Goal: Task Accomplishment & Management: Manage account settings

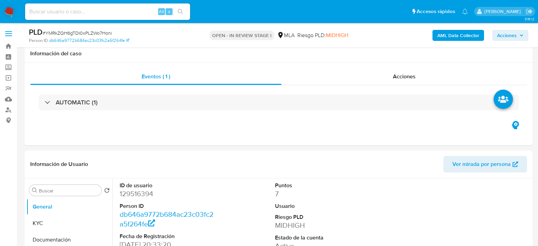
select select "10"
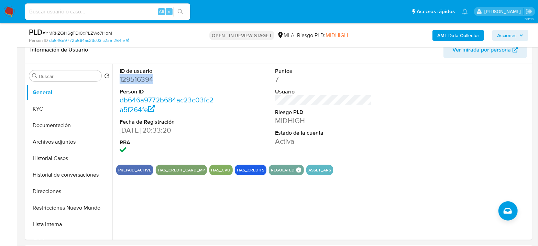
scroll to position [364, 0]
click at [117, 15] on input at bounding box center [107, 11] width 165 height 9
paste input "ud9I7ITsx1Vrh5OreFmw2ddR"
type input "ud9I7ITsx1Vrh5OreFmw2ddR"
click at [174, 11] on button "search-icon" at bounding box center [180, 12] width 14 height 10
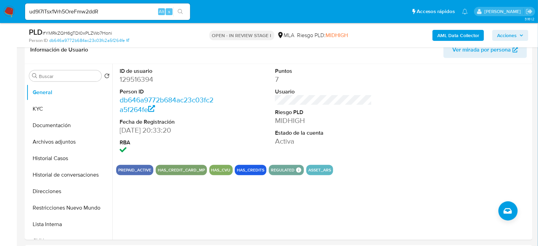
click at [111, 11] on input "ud9I7ITsx1Vrh5OreFmw2ddR" at bounding box center [107, 11] width 165 height 9
click at [181, 11] on icon "search-icon" at bounding box center [181, 12] width 6 height 6
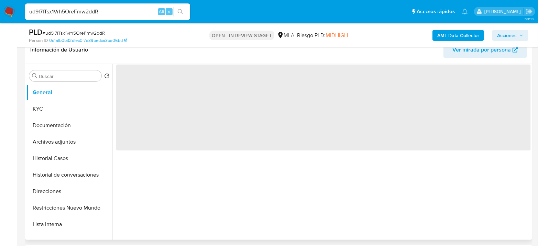
select select "10"
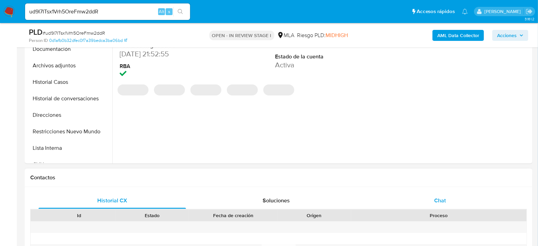
drag, startPoint x: 454, startPoint y: 198, endPoint x: 450, endPoint y: 197, distance: 4.3
click at [453, 198] on div "Chat" at bounding box center [441, 201] width 148 height 17
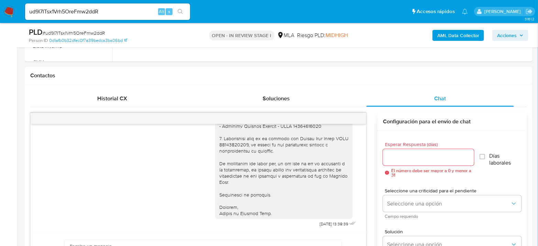
scroll to position [305, 0]
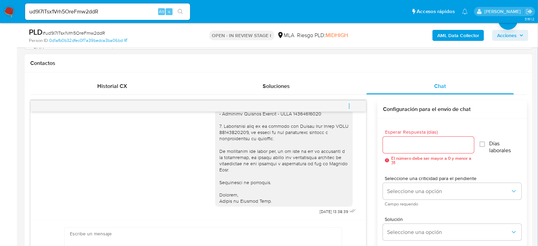
click at [348, 108] on icon "menu-action" at bounding box center [349, 106] width 6 height 6
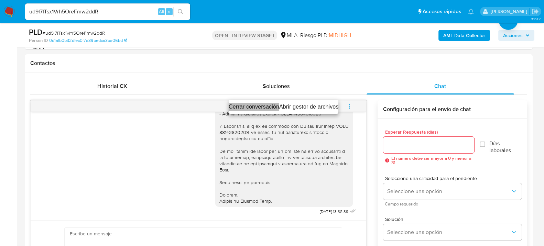
click at [250, 105] on li "Cerrar conversación" at bounding box center [254, 107] width 51 height 8
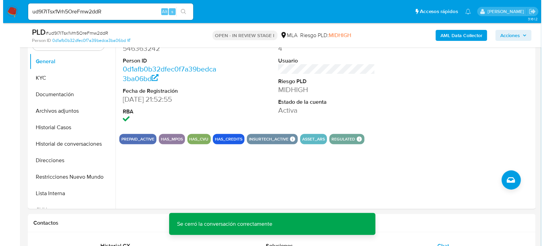
scroll to position [115, 0]
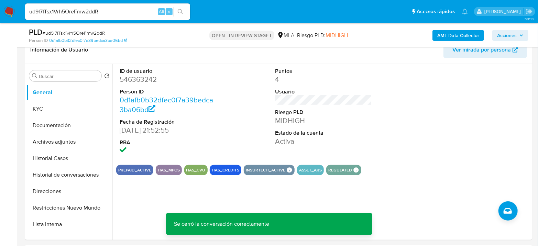
click at [76, 33] on span "# ud9I7ITsx1Vrh5OreFmw2ddR" at bounding box center [74, 33] width 62 height 7
copy span "ud9I7ITsx1Vrh5OreFmw2ddR"
click at [71, 138] on button "Archivos adjuntos" at bounding box center [66, 142] width 80 height 17
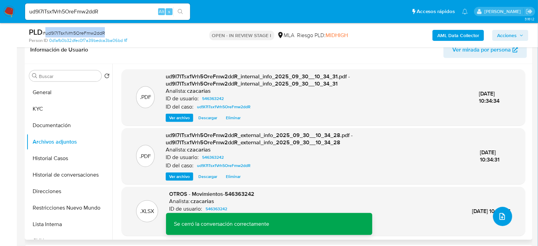
click at [501, 216] on icon "upload-file" at bounding box center [502, 217] width 8 height 8
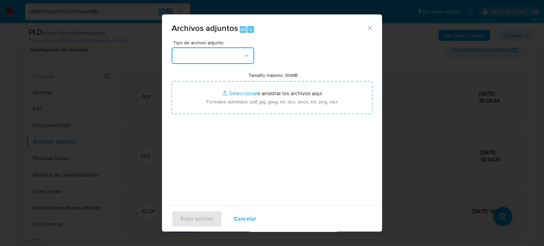
click at [205, 62] on button "button" at bounding box center [213, 55] width 83 height 17
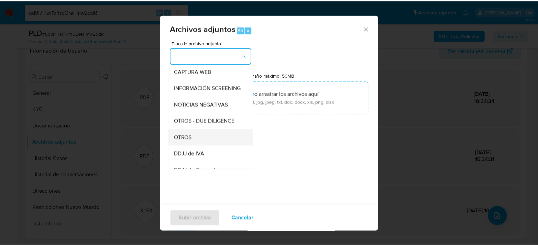
scroll to position [76, 0]
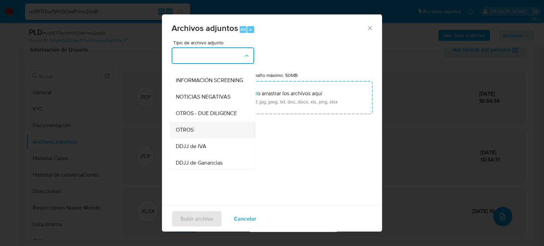
click at [193, 133] on span "OTROS" at bounding box center [185, 129] width 18 height 7
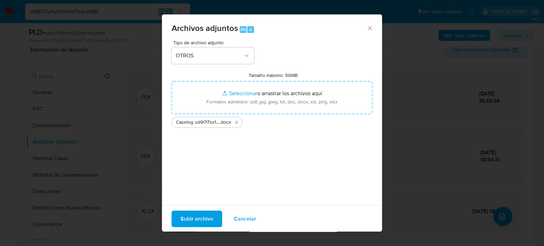
click at [200, 223] on span "Subir archivo" at bounding box center [197, 218] width 33 height 15
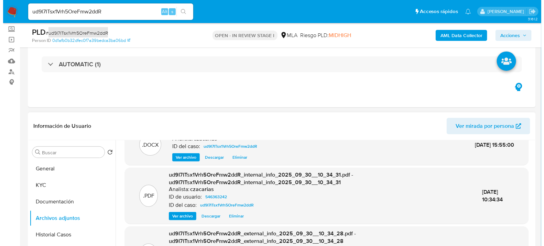
scroll to position [0, 0]
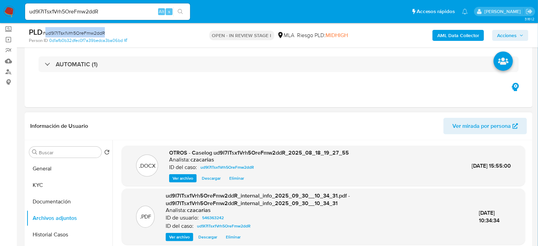
click at [185, 179] on span "Ver archivo" at bounding box center [183, 178] width 21 height 7
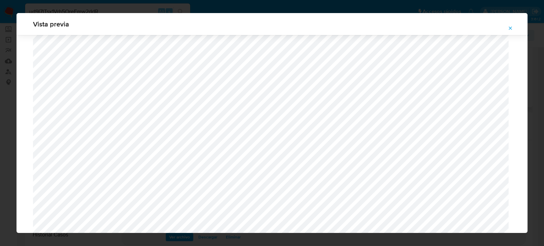
scroll to position [636, 0]
click at [511, 25] on icon "Attachment preview" at bounding box center [511, 28] width 6 height 6
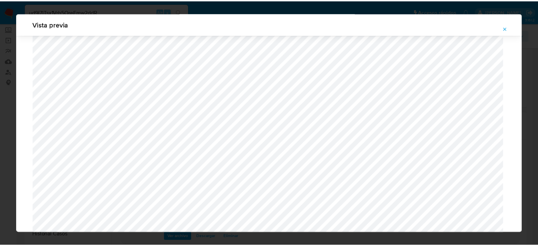
scroll to position [35, 0]
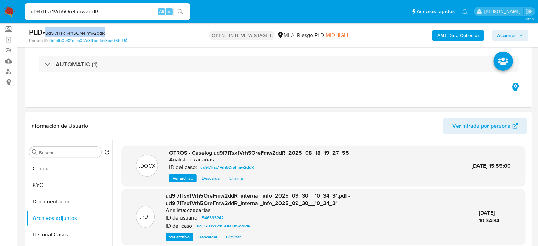
click at [505, 30] on span "Acciones" at bounding box center [507, 35] width 20 height 11
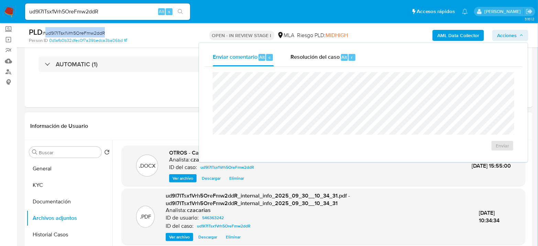
drag, startPoint x: 340, startPoint y: 53, endPoint x: 345, endPoint y: 70, distance: 17.4
click at [340, 54] on div "Resolución del caso Alt r" at bounding box center [324, 57] width 66 height 18
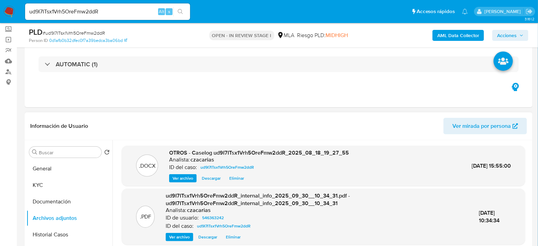
click at [78, 32] on span "# ud9I7ITsx1Vrh5OreFmw2ddR" at bounding box center [74, 33] width 62 height 7
copy span "ud9I7ITsx1Vrh5OreFmw2ddR"
click at [501, 29] on div "AML Data Collector Acciones" at bounding box center [446, 35] width 165 height 16
click at [502, 36] on span "Acciones" at bounding box center [507, 35] width 20 height 11
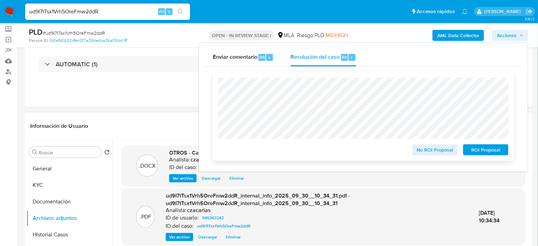
click at [444, 153] on span "No ROI Proposal" at bounding box center [436, 150] width 36 height 10
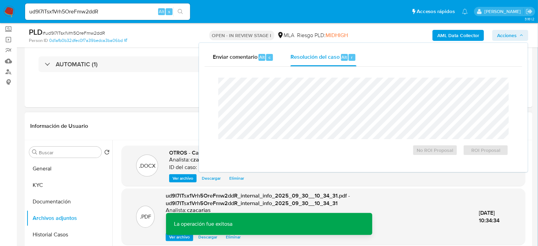
scroll to position [253, 0]
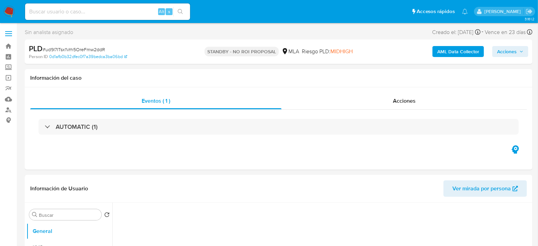
select select "10"
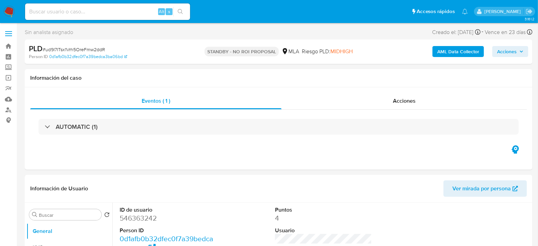
click at [7, 13] on img at bounding box center [9, 12] width 12 height 12
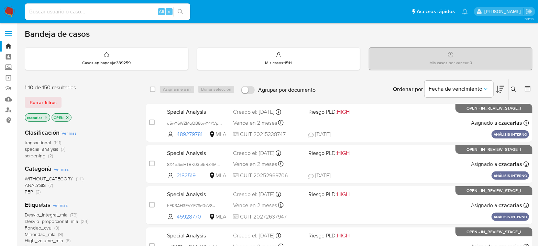
click at [97, 15] on input at bounding box center [107, 11] width 165 height 9
paste input "Rc1h3Hw1pfVTB9pNaIfCJNhn"
type input "Rc1h3Hw1pfVTB9pNaIfCJNhn"
click at [181, 11] on icon "search-icon" at bounding box center [181, 12] width 6 height 6
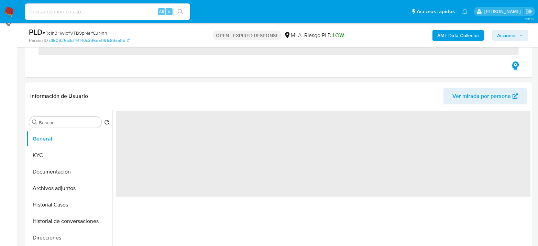
scroll to position [191, 0]
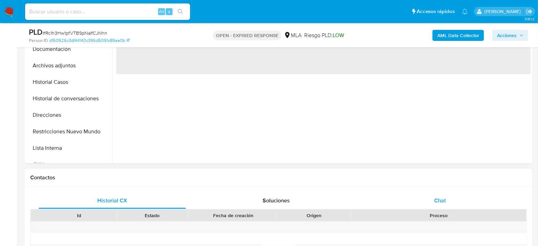
click at [434, 199] on div "Chat" at bounding box center [441, 201] width 148 height 17
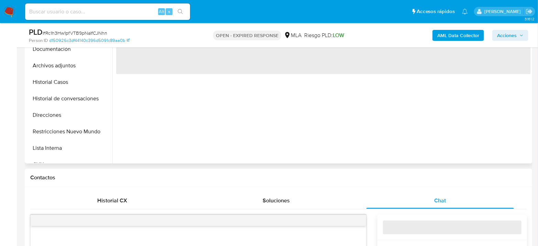
select select "10"
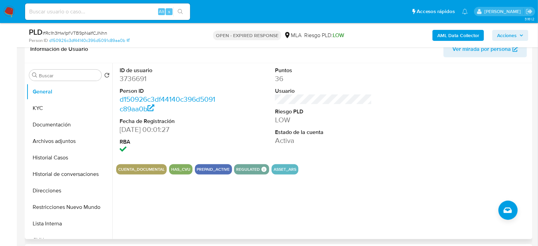
scroll to position [115, 0]
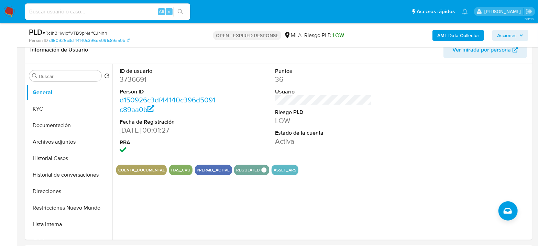
drag, startPoint x: 110, startPoint y: 25, endPoint x: 108, endPoint y: 22, distance: 3.5
click at [110, 25] on div "PLD # Rc1h3Hw1pfVTB9pNaIfCJNhn Person ID d150926c3df44140c396d5091c89aa0b OPEN …" at bounding box center [279, 35] width 508 height 24
click at [112, 13] on input at bounding box center [107, 11] width 165 height 9
paste input "FRC974zbNIC1aFSuFTFG41x0"
click at [188, 7] on div "FRC974zbNIC1aFSuFTFG41x0 Alt s" at bounding box center [107, 11] width 165 height 17
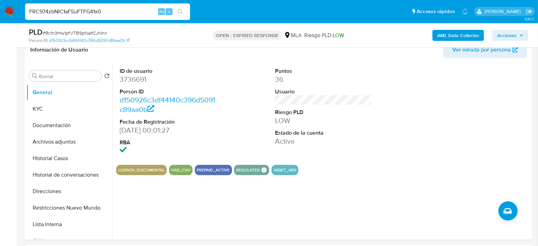
type input "FRC974zbNIC1aFSuFTFG41x0"
click at [183, 10] on button "search-icon" at bounding box center [180, 12] width 14 height 10
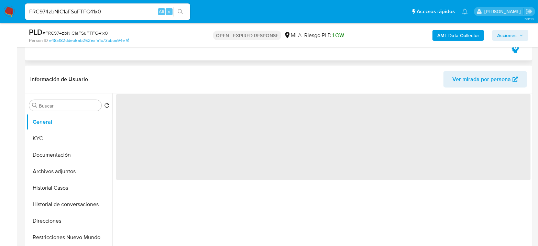
scroll to position [115, 0]
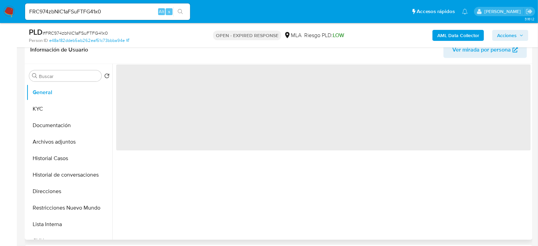
select select "10"
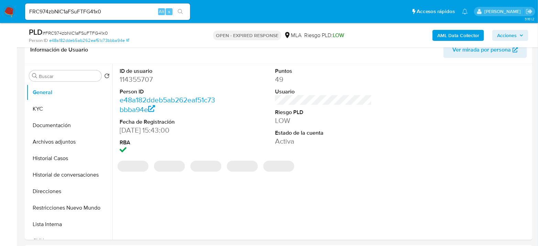
click at [90, 31] on span "# FRC974zbNIC1aFSuFTFG41x0" at bounding box center [75, 33] width 65 height 7
copy span "FRC974zbNIC1aFSuFTFG41x0"
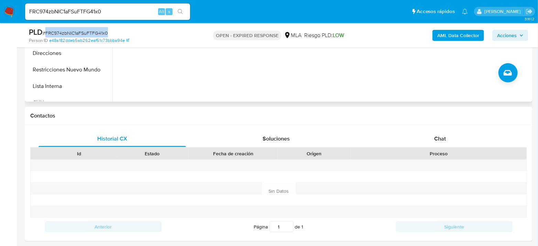
scroll to position [267, 0]
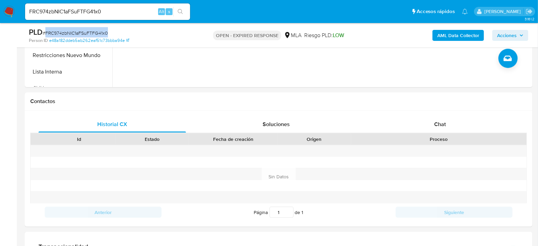
click at [75, 34] on span "# FRC974zbNIC1aFSuFTFG41x0" at bounding box center [75, 33] width 65 height 7
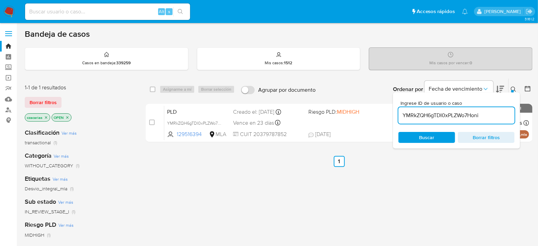
click at [429, 116] on input "YMRkZQH6gTDI0xPLZWo7Honi" at bounding box center [457, 115] width 116 height 9
paste input "FRC974zbNIC1aFSuFTFG41x0"
type input "FRC974zbNIC1aFSuFTFG41x0"
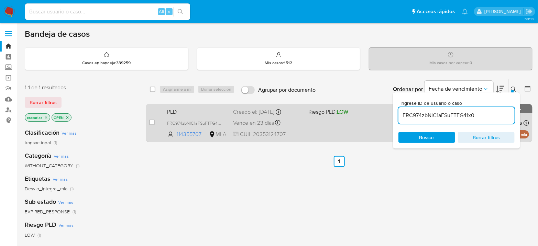
drag, startPoint x: 147, startPoint y: 128, endPoint x: 153, endPoint y: 125, distance: 7.2
click at [149, 127] on div "case-item-checkbox No es posible asignar el caso PLD FRC974zbNIC1aFSuFTFG41x0 1…" at bounding box center [339, 123] width 387 height 39
click at [154, 125] on div "case-item-checkbox" at bounding box center [152, 122] width 6 height 7
click at [153, 121] on input "checkbox" at bounding box center [152, 123] width 6 height 6
checkbox input "true"
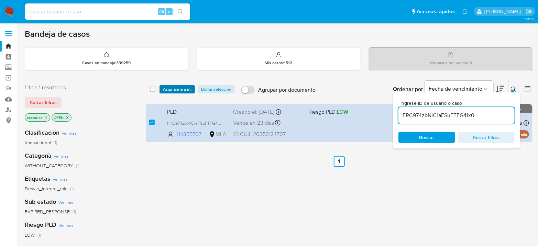
click at [179, 90] on span "Asignarme a mí" at bounding box center [177, 89] width 29 height 7
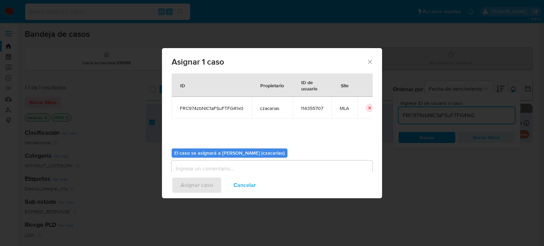
scroll to position [35, 0]
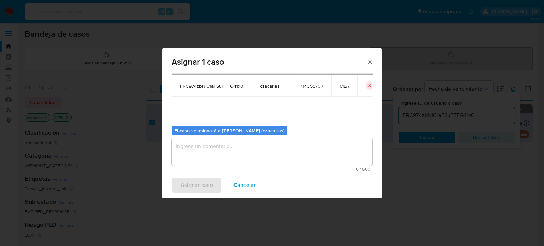
click at [220, 140] on textarea "assign-modal" at bounding box center [272, 152] width 201 height 28
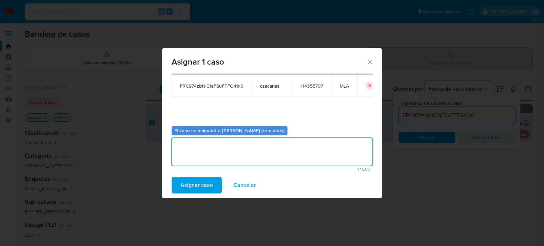
click at [197, 185] on span "Asignar caso" at bounding box center [197, 185] width 32 height 15
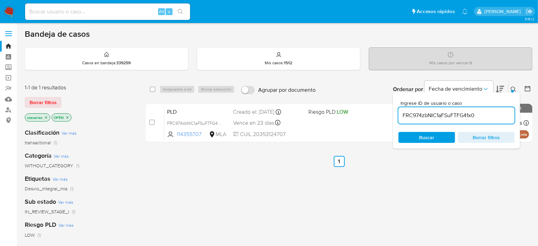
click at [428, 115] on input "FRC974zbNIC1aFSuFTFG41x0" at bounding box center [457, 115] width 116 height 9
paste input "YqPVZQq44fd5Q9Y3xoAsxyC4"
type input "YqPVZQq44fd5Q9Y3xoAsxyC4"
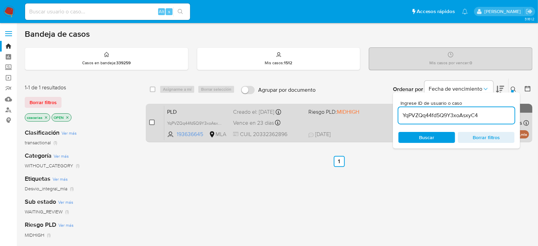
click at [147, 122] on div "case-item-checkbox No es posible asignar el caso PLD YqPVZQq44fd5Q9Y3xoAsxyC4 1…" at bounding box center [339, 123] width 387 height 39
drag, startPoint x: 150, startPoint y: 122, endPoint x: 163, endPoint y: 113, distance: 16.2
click at [151, 122] on input "checkbox" at bounding box center [152, 123] width 6 height 6
checkbox input "true"
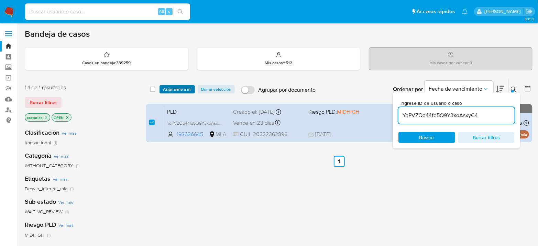
click at [184, 91] on span "Asignarme a mí" at bounding box center [177, 89] width 29 height 7
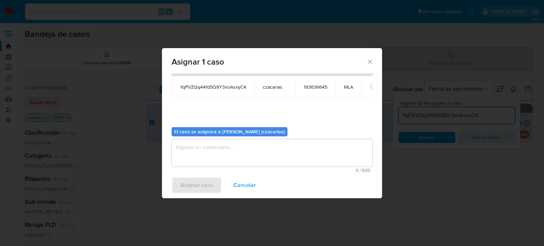
scroll to position [35, 0]
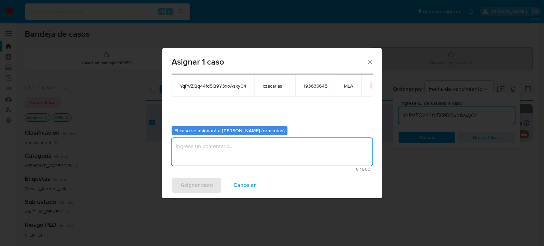
drag, startPoint x: 202, startPoint y: 150, endPoint x: 195, endPoint y: 171, distance: 22.2
click at [200, 154] on textarea "assign-modal" at bounding box center [272, 152] width 201 height 28
click at [192, 179] on span "Asignar caso" at bounding box center [197, 185] width 32 height 15
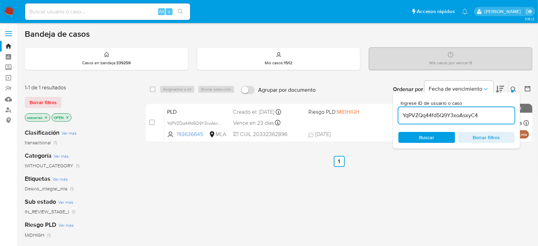
click at [419, 115] on input "YqPVZQq44fd5Q9Y3xoAsxyC4" at bounding box center [457, 115] width 116 height 9
paste input "55CqvSML6KUIl96l7gmpSWaO"
type input "55CqvSML6KUIl96l7gmpSWaO"
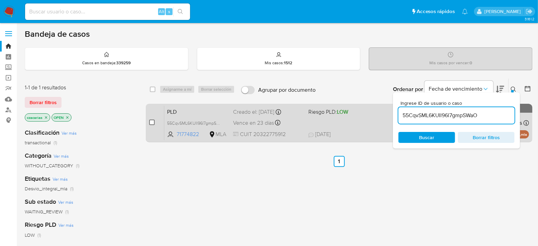
drag, startPoint x: 153, startPoint y: 124, endPoint x: 153, endPoint y: 121, distance: 3.5
click at [153, 124] on input "checkbox" at bounding box center [152, 123] width 6 height 6
checkbox input "true"
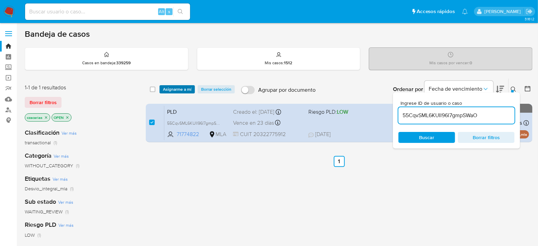
click at [172, 86] on span "Asignarme a mí" at bounding box center [177, 89] width 29 height 7
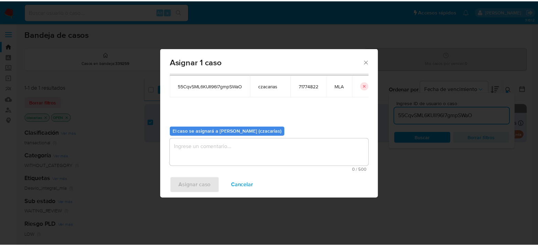
scroll to position [35, 0]
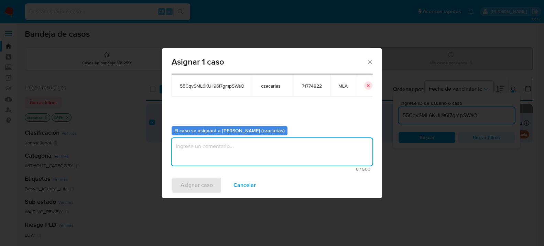
click at [189, 158] on textarea "assign-modal" at bounding box center [272, 152] width 201 height 28
click at [187, 178] on span "Asignar caso" at bounding box center [197, 185] width 32 height 15
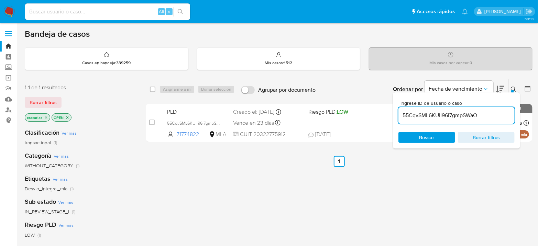
click at [11, 15] on img at bounding box center [9, 12] width 12 height 12
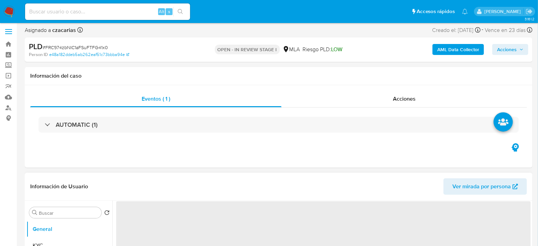
select select "10"
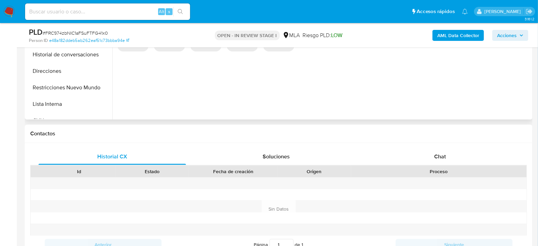
scroll to position [267, 0]
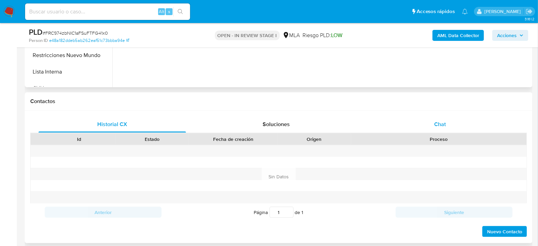
click at [454, 126] on div "Chat" at bounding box center [441, 124] width 148 height 17
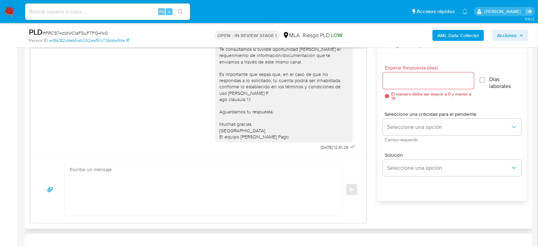
scroll to position [382, 0]
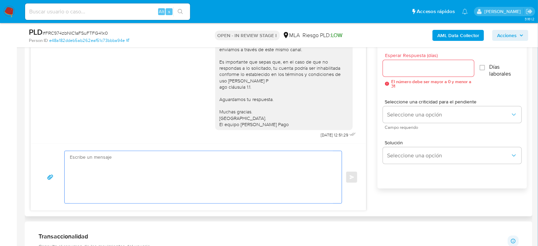
click at [218, 171] on textarea at bounding box center [201, 177] width 263 height 52
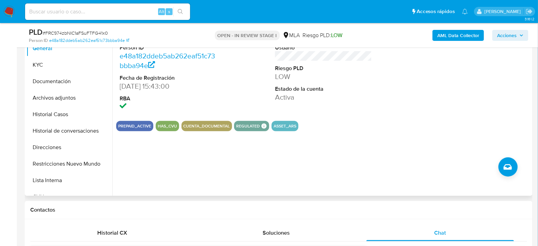
scroll to position [153, 0]
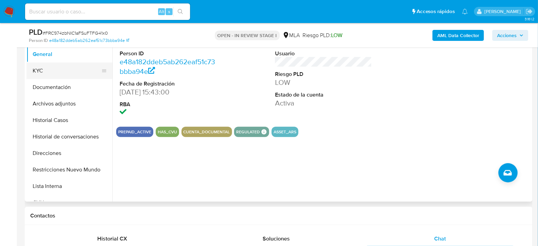
click at [39, 69] on button "KYC" at bounding box center [66, 71] width 80 height 17
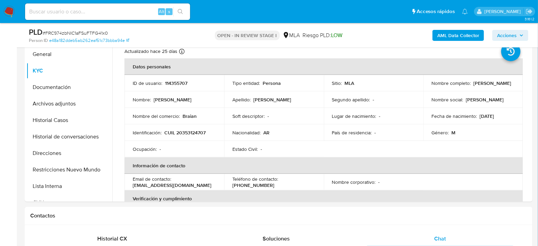
drag, startPoint x: 430, startPoint y: 87, endPoint x: 486, endPoint y: 86, distance: 56.1
click at [486, 86] on div "Nombre completo : [PERSON_NAME]" at bounding box center [473, 83] width 83 height 6
copy p "[PERSON_NAME]"
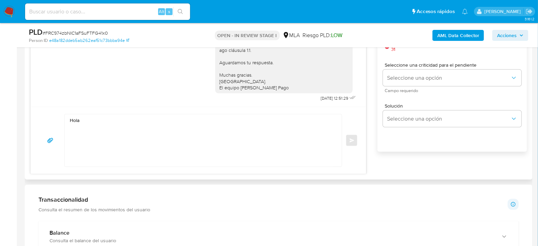
scroll to position [420, 0]
click at [129, 129] on textarea "Hola" at bounding box center [201, 139] width 263 height 52
paste textarea "[PERSON_NAME]"
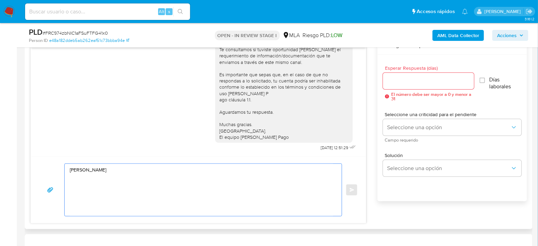
scroll to position [382, 0]
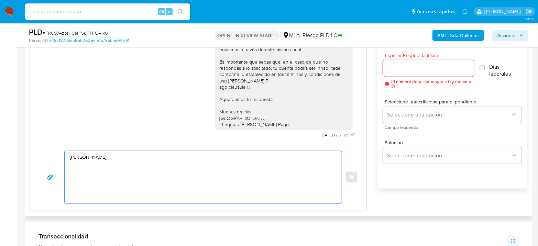
paste textarea "Esperamos que te encuentres muy bien. Te consultamos si tuviste oportunidad [PE…"
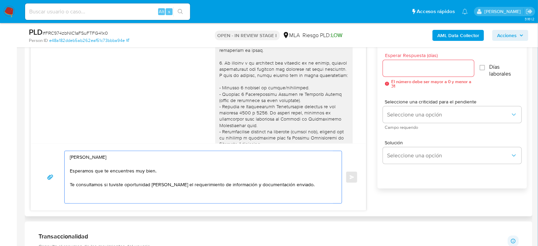
scroll to position [12, 0]
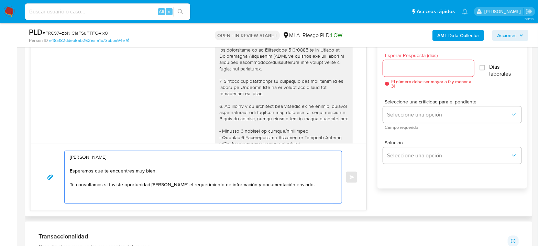
click at [172, 202] on textarea "[PERSON_NAME] Esperamos que te encuentres muy bien. Te consultamos si tuviste o…" at bounding box center [201, 177] width 263 height 52
paste textarea "En función de las operaciones registradas en tu cuenta [PERSON_NAME] Pago, nece…"
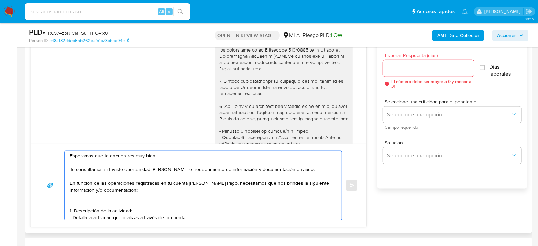
scroll to position [18, 0]
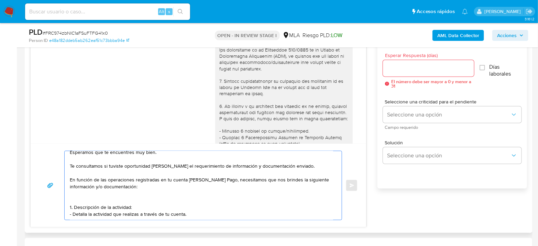
paste textarea "2. De acuerdo a la actividad que realices en tu cuenta, adjunta la siguiente do…"
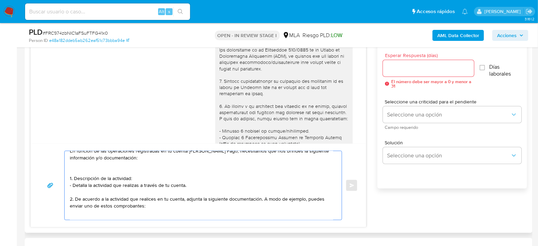
scroll to position [65, 0]
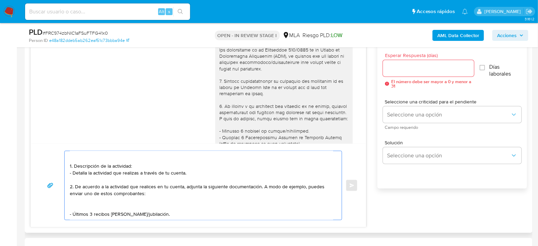
click at [206, 214] on textarea "Hola Braian Raul Solorz Esperamos que te encuentres muy bien. Te consultamos si…" at bounding box center [201, 185] width 263 height 69
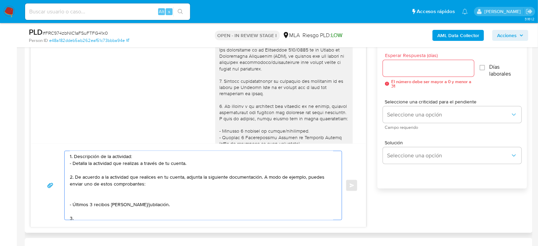
paste textarea "Proporciona el vínculo con las siguientes contrapartes con las que operaste, el…"
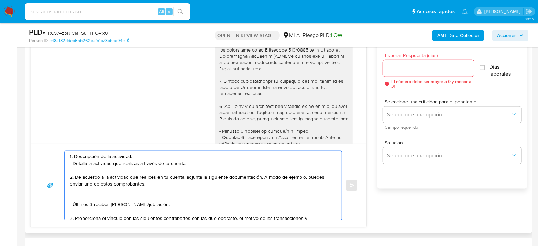
scroll to position [76, 0]
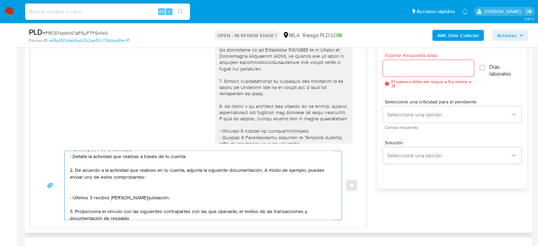
click at [102, 209] on textarea "Hola Braian Raul Solorz Esperamos que te encuentres muy bien. Te consultamos si…" at bounding box center [201, 185] width 263 height 69
paste textarea "Juan Jose Muñoz Solorza - CUIT 23414376479"
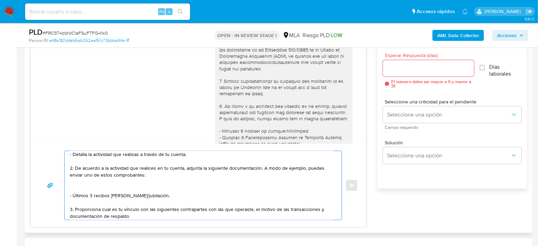
drag, startPoint x: 152, startPoint y: 209, endPoint x: 249, endPoint y: 206, distance: 97.0
click at [249, 206] on textarea "Hola Braian Raul Solorz Esperamos que te encuentres muy bien. Te consultamos si…" at bounding box center [201, 185] width 263 height 69
paste textarea "Juan Jose Muñoz Solorza - CUIT 23414376479"
click at [149, 207] on textarea "Hola Braian Raul Solorz Esperamos que te encuentres muy bien. Te consultamos si…" at bounding box center [201, 185] width 263 height 69
click at [145, 211] on textarea "Hola Braian Raul Solorz Esperamos que te encuentres muy bien. Te consultamos si…" at bounding box center [201, 185] width 263 height 69
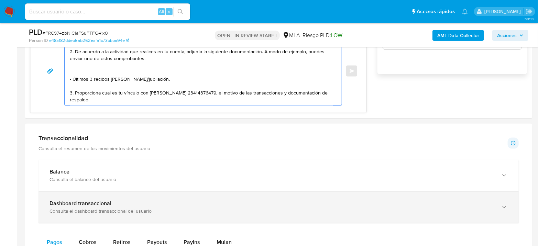
scroll to position [90, 0]
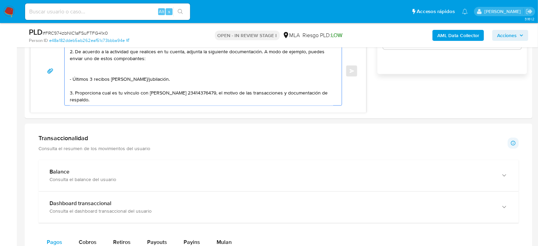
paste textarea "Es importante que sepas que, en caso de no responder a lo solicitado o si lo pr…"
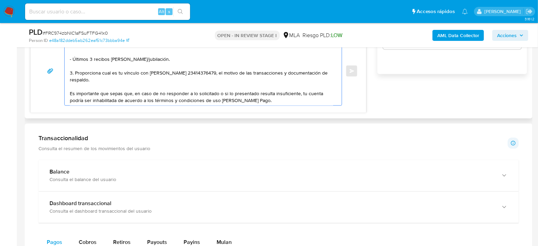
scroll to position [106, 0]
click at [128, 100] on textarea "Hola Braian Raul Solorz Esperamos que te encuentres muy bien. Te consultamos si…" at bounding box center [201, 71] width 263 height 69
paste textarea "Aguardamos tu respuesta. Saludos, Equipo de Mercado Pago."
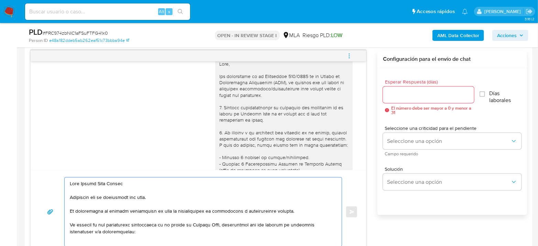
scroll to position [305, 0]
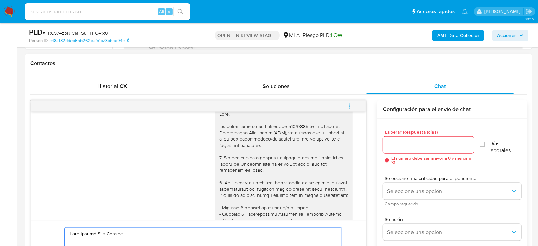
type textarea "Hola Braian Raul Solorz Esperamos que te encuentres muy bien. Te consultamos si…"
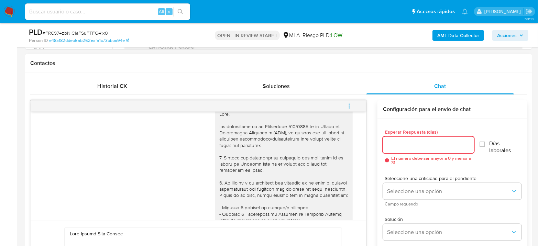
click at [401, 143] on input "Esperar Respuesta (días)" at bounding box center [428, 145] width 91 height 9
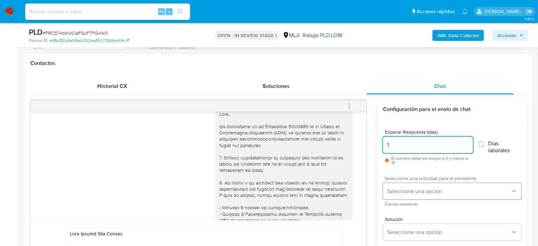
type input "1"
click at [429, 190] on span "Seleccione una opción" at bounding box center [448, 191] width 123 height 7
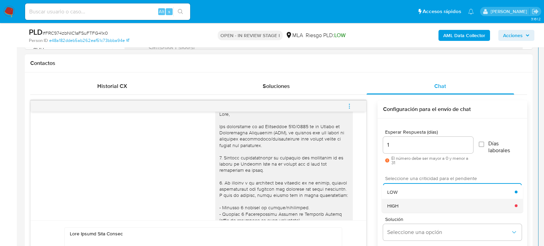
click at [433, 208] on div "HIGH" at bounding box center [451, 206] width 128 height 14
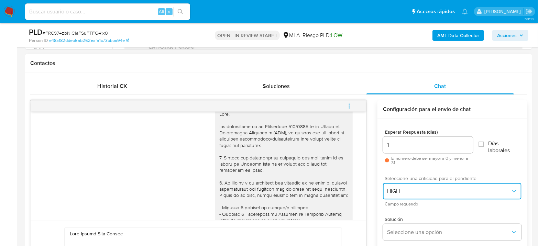
scroll to position [382, 0]
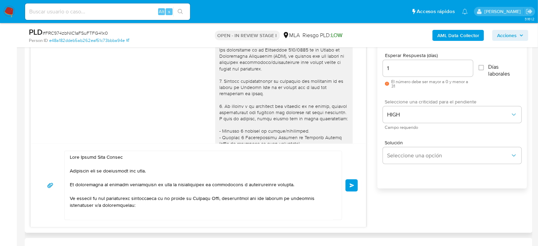
click at [356, 188] on button "Enviar" at bounding box center [352, 186] width 12 height 12
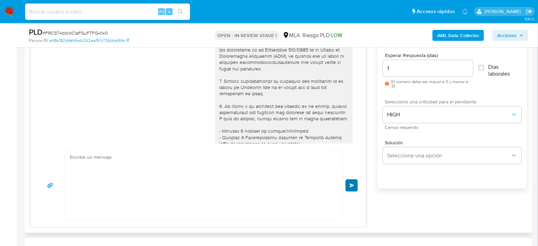
scroll to position [671, 0]
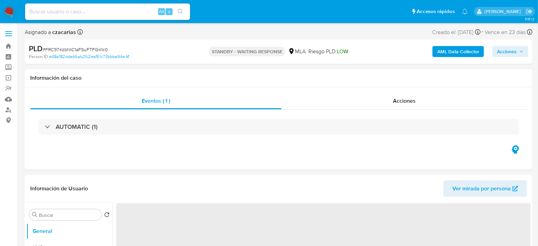
select select "10"
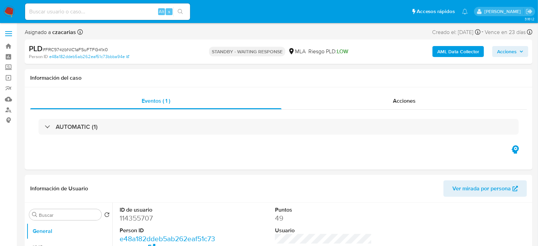
click at [107, 13] on input at bounding box center [107, 11] width 165 height 9
paste input "YqPVZQq44fd5Q9Y3xoAsxyC4"
type input "YqPVZQq44fd5Q9Y3xoAsxyC4"
click at [177, 6] on div "YqPVZQq44fd5Q9Y3xoAsxyC4 Alt s" at bounding box center [107, 11] width 165 height 17
click at [181, 9] on icon "search-icon" at bounding box center [180, 11] width 5 height 5
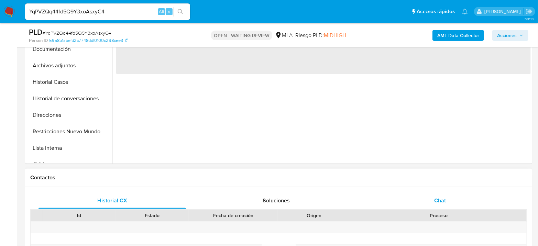
select select "10"
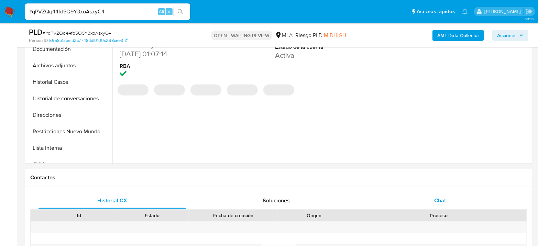
click at [437, 208] on div "Chat" at bounding box center [441, 201] width 148 height 17
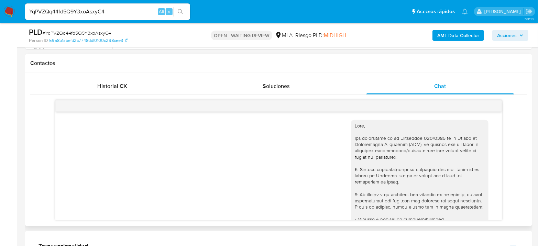
scroll to position [522, 0]
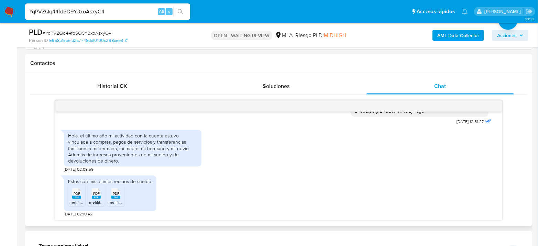
click at [72, 195] on div "PDF PDF" at bounding box center [76, 192] width 14 height 13
click at [95, 196] on rect at bounding box center [96, 197] width 9 height 3
click at [115, 196] on rect at bounding box center [115, 197] width 9 height 3
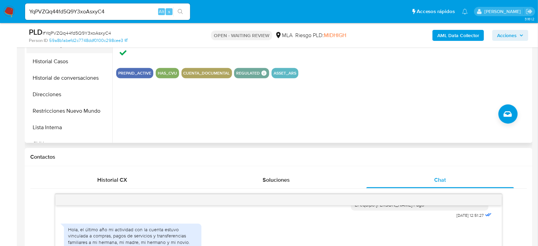
scroll to position [191, 0]
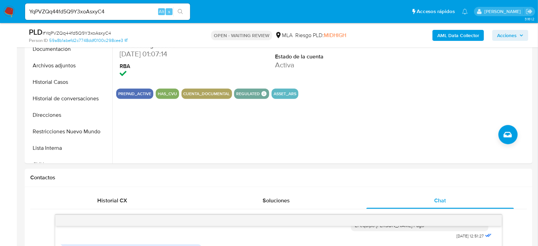
click at [101, 33] on span "# YqPVZQq44fd5Q9Y3xoAsxyC4" at bounding box center [77, 33] width 68 height 7
copy span "YqPVZQq44fd5Q9Y3xoAsxyC4"
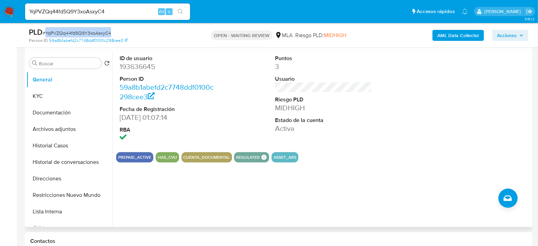
scroll to position [115, 0]
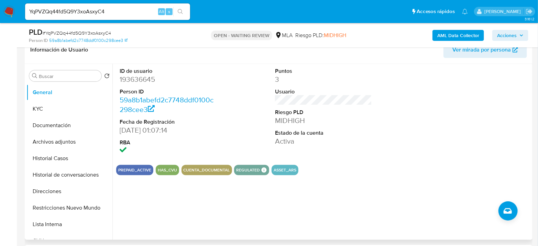
click at [128, 80] on dd "193636645" at bounding box center [168, 80] width 97 height 10
copy dd "193636645"
click at [48, 110] on button "KYC" at bounding box center [66, 109] width 80 height 17
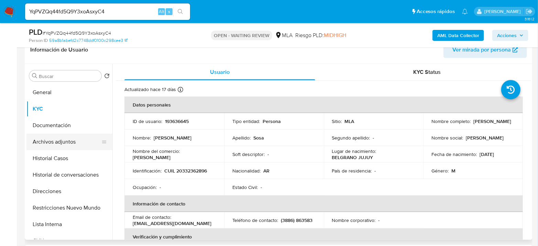
click at [65, 142] on button "Archivos adjuntos" at bounding box center [66, 142] width 80 height 17
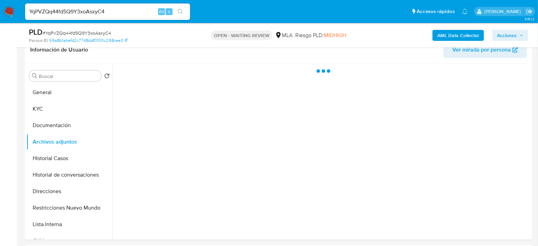
click at [97, 31] on span "# YqPVZQq44fd5Q9Y3xoAsxyC4" at bounding box center [77, 33] width 68 height 7
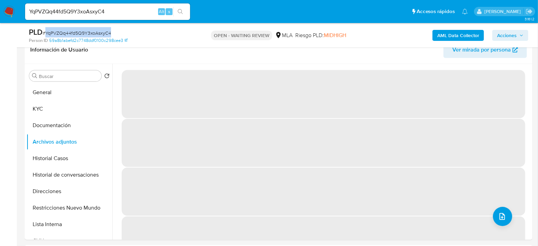
click at [97, 31] on span "# YqPVZQq44fd5Q9Y3xoAsxyC4" at bounding box center [77, 33] width 68 height 7
copy span "YqPVZQq44fd5Q9Y3xoAsxyC4"
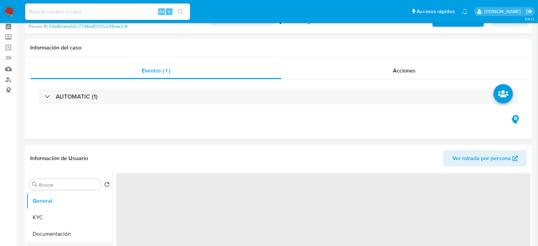
scroll to position [76, 0]
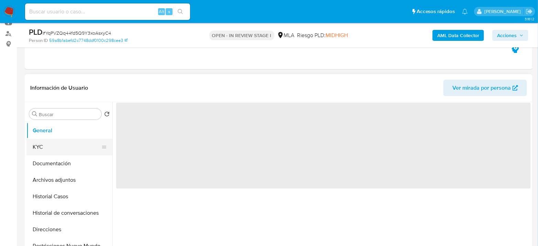
select select "10"
click at [56, 149] on button "KYC" at bounding box center [66, 147] width 80 height 17
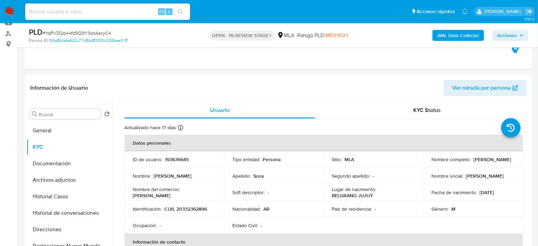
drag, startPoint x: 472, startPoint y: 159, endPoint x: 533, endPoint y: 164, distance: 61.8
click at [514, 161] on td "Nombre completo : [PERSON_NAME]" at bounding box center [473, 159] width 100 height 17
copy p "[PERSON_NAME]"
click at [46, 186] on button "Archivos adjuntos" at bounding box center [66, 180] width 80 height 17
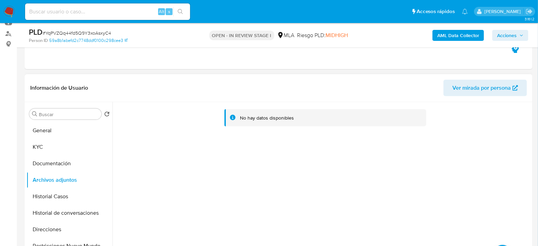
click at [499, 244] on div "No hay datos disponibles" at bounding box center [321, 190] width 419 height 176
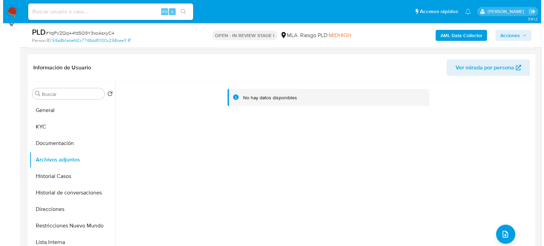
scroll to position [115, 0]
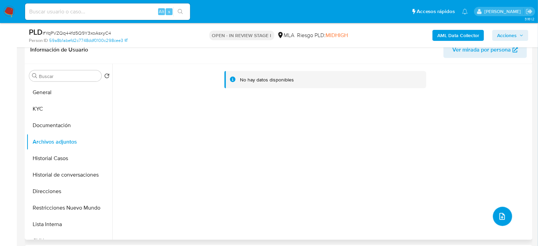
click at [498, 216] on icon "upload-file" at bounding box center [502, 217] width 8 height 8
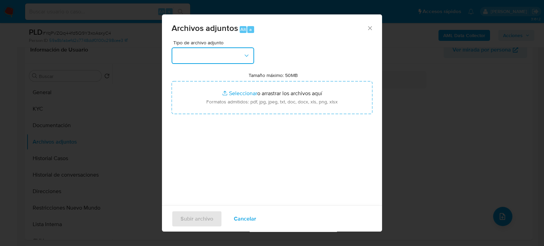
click at [217, 62] on button "button" at bounding box center [213, 55] width 83 height 17
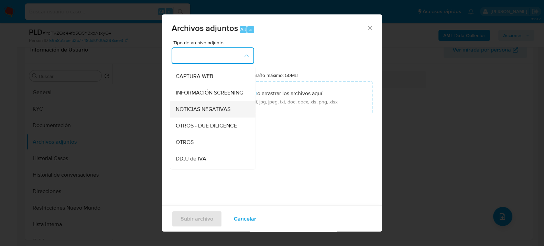
scroll to position [76, 0]
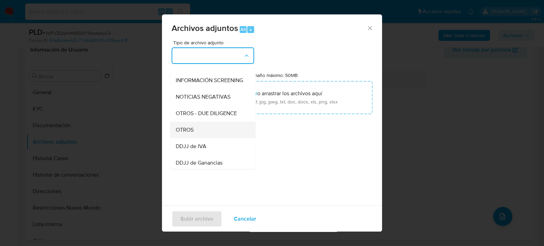
click at [199, 136] on div "OTROS" at bounding box center [211, 129] width 70 height 17
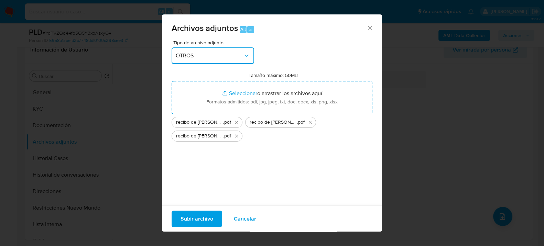
click at [241, 49] on button "OTROS" at bounding box center [213, 55] width 83 height 17
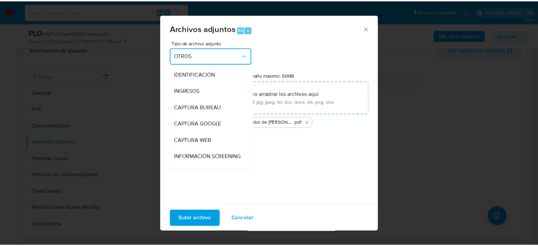
scroll to position [96, 0]
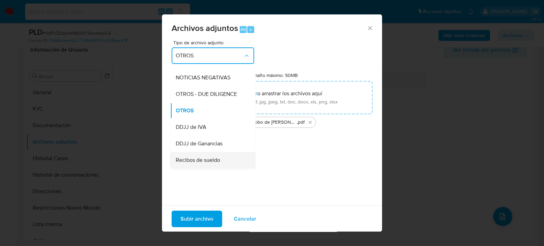
click at [199, 163] on span "Recibos de sueldo" at bounding box center [198, 159] width 44 height 7
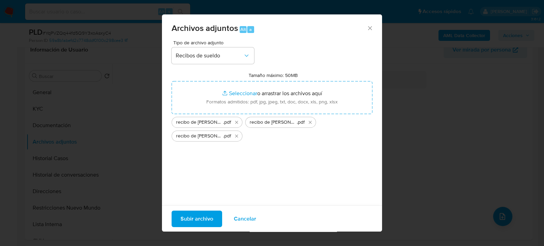
click at [206, 218] on span "Subir archivo" at bounding box center [197, 218] width 33 height 15
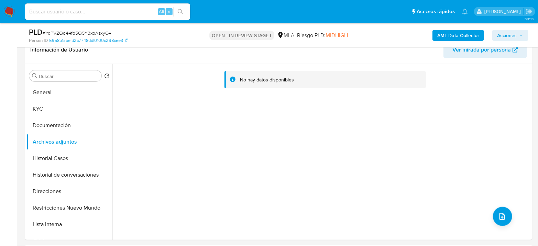
click at [436, 38] on button "AML Data Collector" at bounding box center [459, 35] width 52 height 11
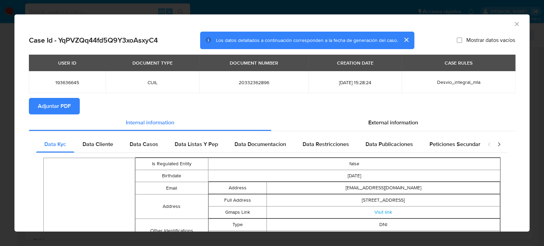
click at [54, 108] on span "Adjuntar PDF" at bounding box center [54, 106] width 33 height 15
click at [513, 26] on icon "Cerrar ventana" at bounding box center [516, 24] width 7 height 7
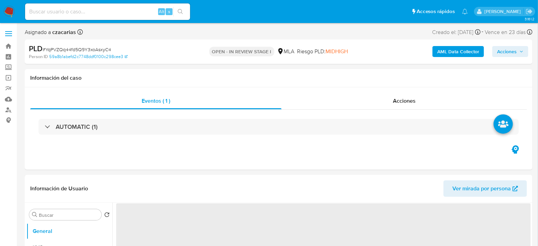
select select "10"
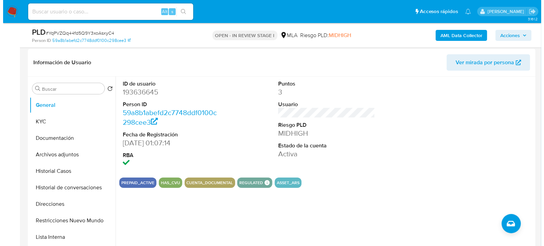
scroll to position [115, 0]
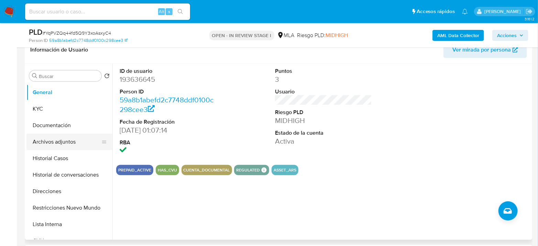
click at [53, 143] on button "Archivos adjuntos" at bounding box center [66, 142] width 80 height 17
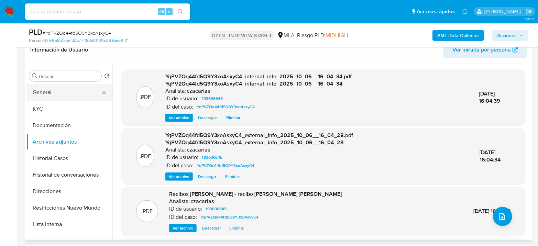
click at [63, 92] on button "General" at bounding box center [66, 92] width 80 height 17
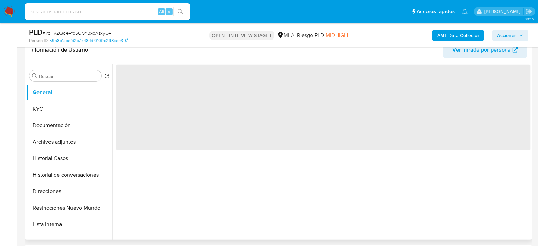
click at [145, 77] on span "‌" at bounding box center [323, 108] width 415 height 86
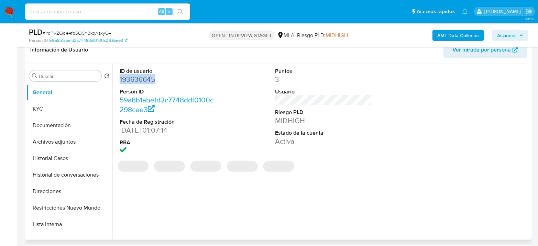
click at [141, 78] on dd "193636645" at bounding box center [168, 80] width 97 height 10
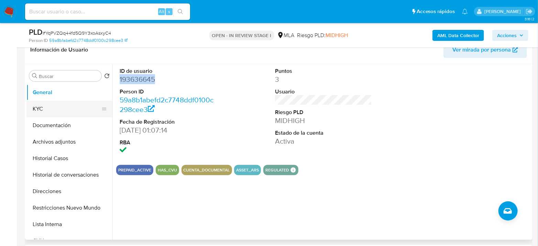
click at [39, 106] on button "KYC" at bounding box center [66, 109] width 80 height 17
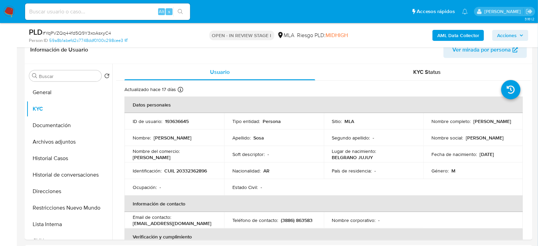
click at [182, 169] on p "CUIL 20332362896" at bounding box center [185, 171] width 43 height 6
click at [182, 170] on p "CUIL 20332362896" at bounding box center [185, 171] width 43 height 6
copy p "20332362896"
click at [73, 139] on button "Archivos adjuntos" at bounding box center [66, 142] width 80 height 17
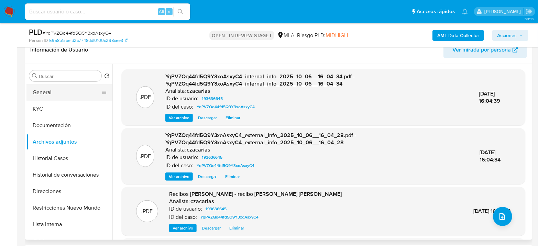
click at [28, 87] on button "General" at bounding box center [66, 92] width 80 height 17
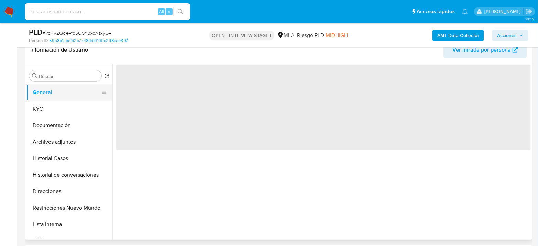
click at [46, 91] on button "General" at bounding box center [66, 92] width 80 height 17
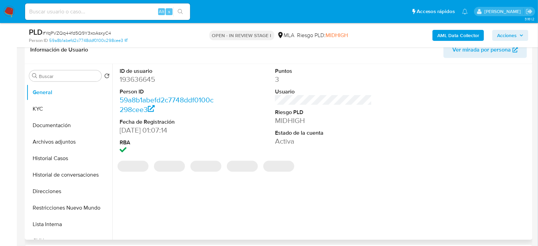
click at [125, 82] on dd "193636645" at bounding box center [168, 80] width 97 height 10
copy dd "193636645"
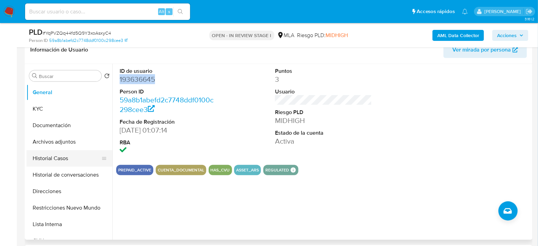
click at [59, 152] on button "Historial Casos" at bounding box center [66, 158] width 80 height 17
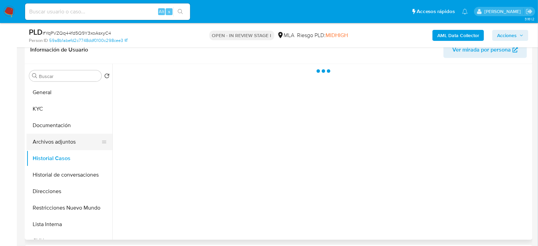
click at [63, 144] on button "Archivos adjuntos" at bounding box center [66, 142] width 80 height 17
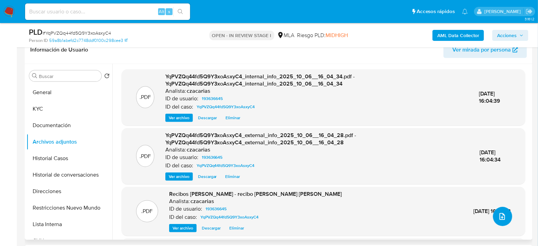
click at [505, 216] on button "upload-file" at bounding box center [502, 216] width 19 height 19
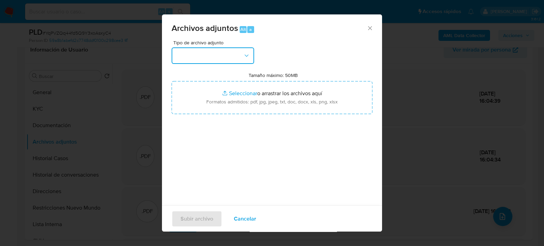
drag, startPoint x: 190, startPoint y: 51, endPoint x: 191, endPoint y: 59, distance: 8.7
click at [190, 51] on button "button" at bounding box center [213, 55] width 83 height 17
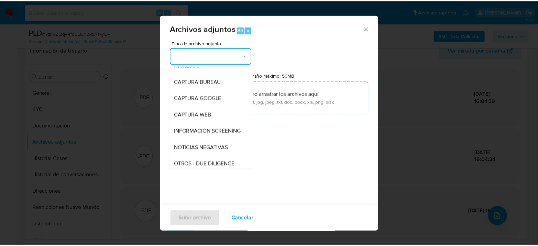
scroll to position [76, 0]
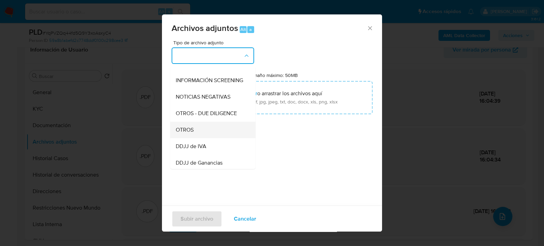
click at [208, 138] on div "OTROS" at bounding box center [211, 129] width 70 height 17
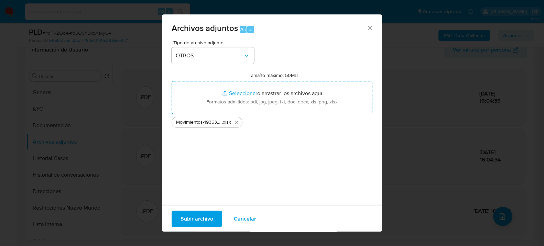
click at [183, 228] on div "Subir archivo Cancelar" at bounding box center [272, 218] width 220 height 26
click at [184, 224] on span "Subir archivo" at bounding box center [197, 218] width 33 height 15
click at [185, 218] on span "Subir archivo" at bounding box center [197, 218] width 33 height 15
click at [208, 222] on span "Subir archivo" at bounding box center [197, 218] width 33 height 15
click at [250, 214] on span "Cancelar" at bounding box center [245, 218] width 22 height 15
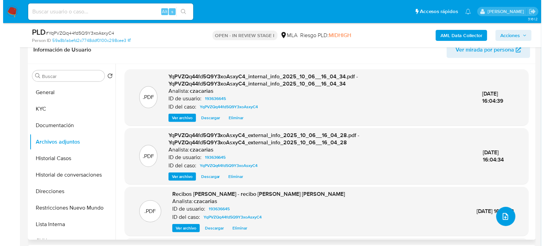
scroll to position [54, 0]
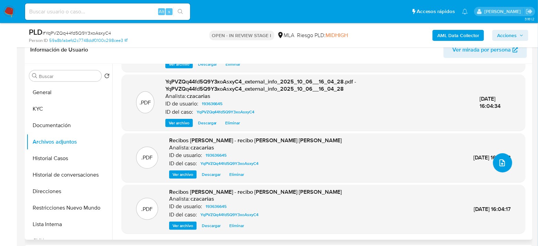
click at [493, 163] on button "upload-file" at bounding box center [502, 162] width 19 height 19
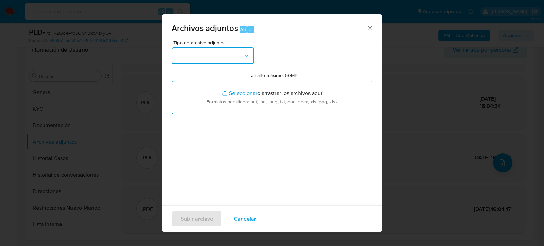
click at [235, 54] on button "button" at bounding box center [213, 55] width 83 height 17
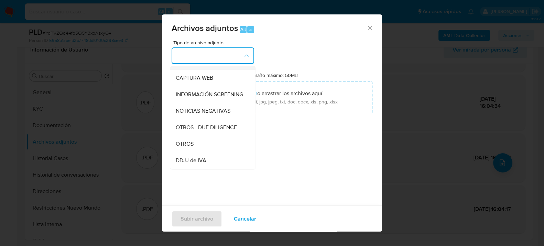
scroll to position [62, 0]
click at [207, 150] on div "OTROS" at bounding box center [211, 144] width 70 height 17
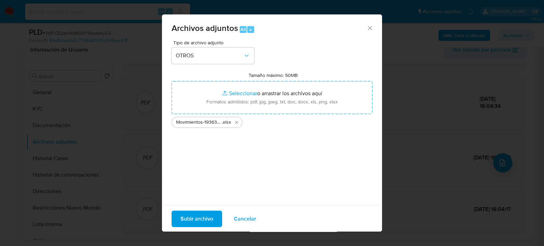
click at [203, 217] on span "Subir archivo" at bounding box center [197, 218] width 33 height 15
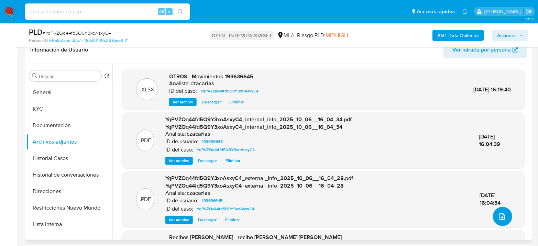
scroll to position [0, 0]
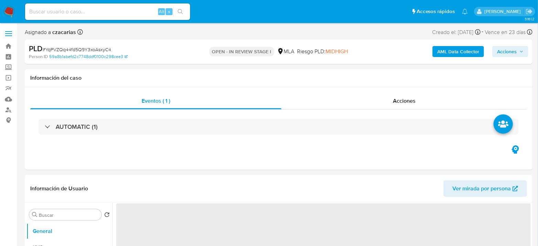
select select "10"
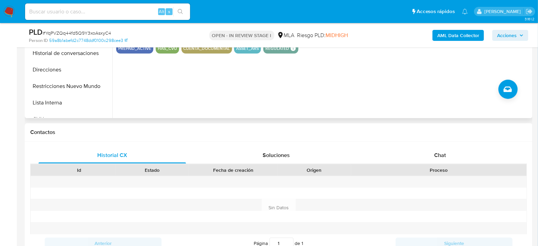
scroll to position [267, 0]
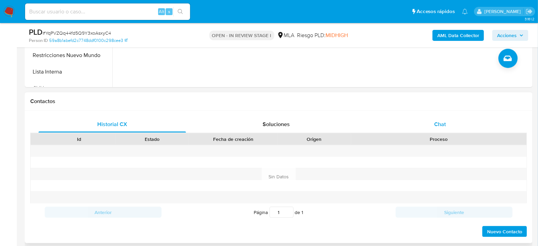
click at [448, 118] on div "Chat" at bounding box center [441, 124] width 148 height 17
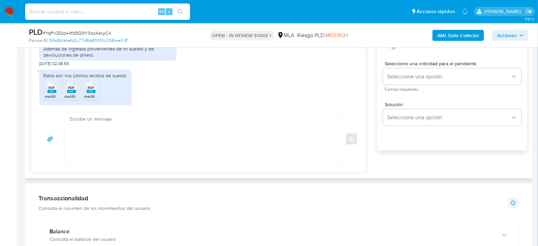
scroll to position [484, 0]
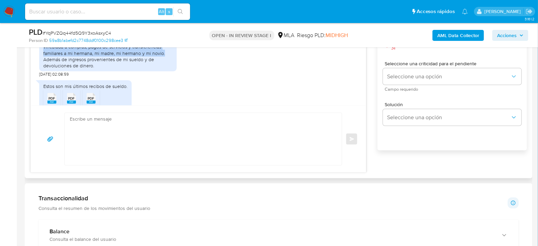
drag, startPoint x: 55, startPoint y: 61, endPoint x: 167, endPoint y: 74, distance: 113.6
click at [167, 69] on div "Hola, el último año mi actividad con la cuenta estuvo vinculada a compras, pago…" at bounding box center [107, 52] width 129 height 31
copy div "el último año mi actividad con la cuenta estuvo vinculada a compras, pagos de s…"
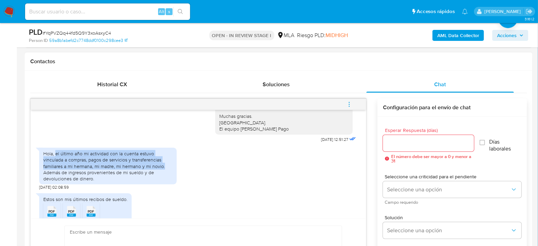
scroll to position [305, 0]
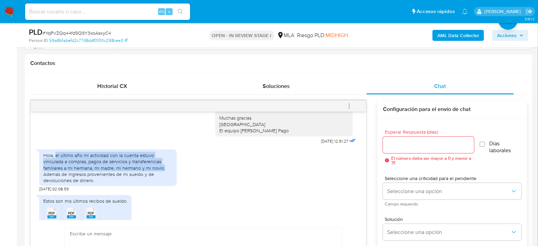
click at [357, 109] on button "menu-action" at bounding box center [349, 106] width 23 height 17
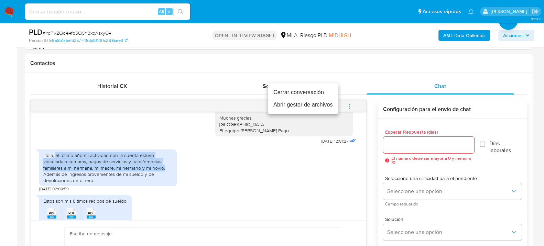
drag, startPoint x: 316, startPoint y: 93, endPoint x: 286, endPoint y: 100, distance: 31.0
click at [316, 93] on li "Cerrar conversación" at bounding box center [303, 92] width 71 height 12
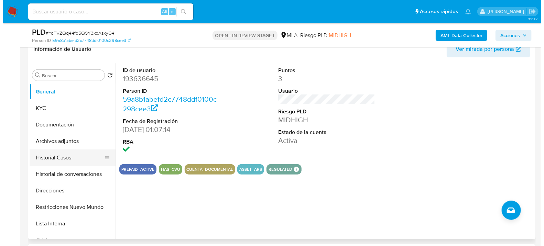
scroll to position [115, 0]
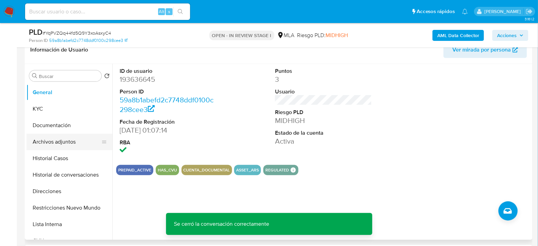
click at [72, 140] on button "Archivos adjuntos" at bounding box center [66, 142] width 80 height 17
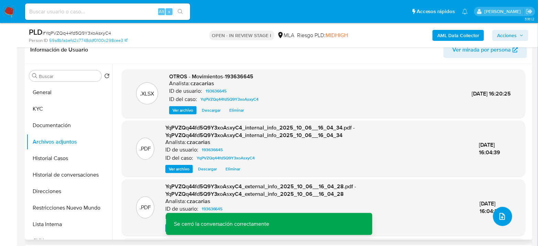
click at [501, 214] on icon "upload-file" at bounding box center [502, 217] width 8 height 8
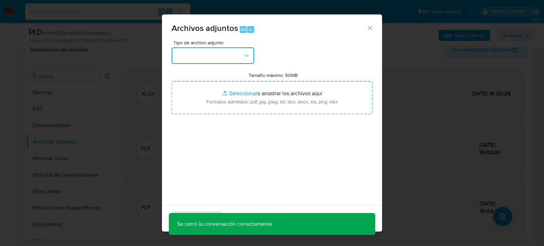
click at [221, 49] on button "button" at bounding box center [213, 55] width 83 height 17
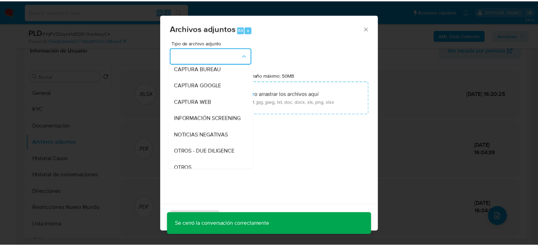
scroll to position [76, 0]
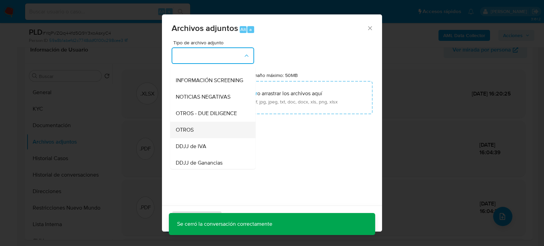
click at [171, 138] on li "OTROS" at bounding box center [212, 129] width 85 height 17
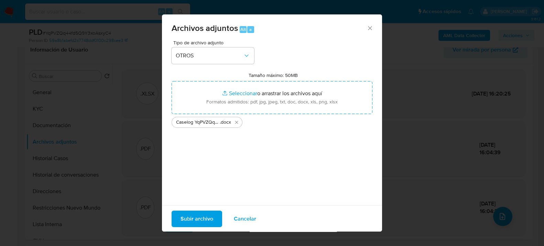
click at [202, 217] on span "Subir archivo" at bounding box center [197, 218] width 33 height 15
click at [192, 219] on span "Subir archivo" at bounding box center [197, 218] width 33 height 15
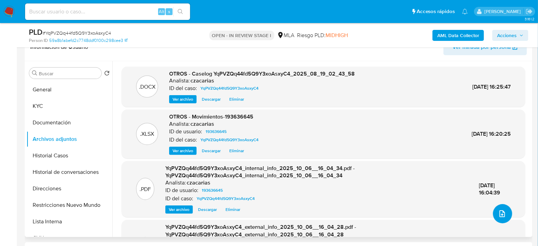
scroll to position [115, 0]
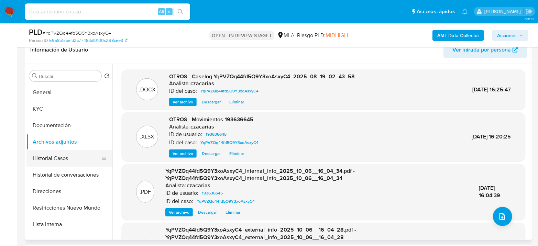
click at [58, 161] on button "Historial Casos" at bounding box center [66, 158] width 80 height 17
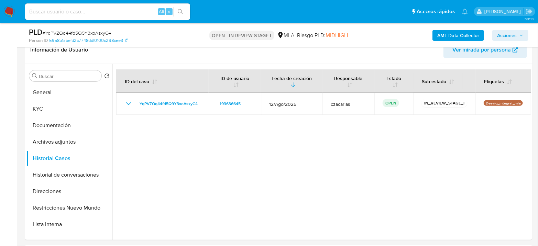
click at [510, 36] on span "Acciones" at bounding box center [507, 35] width 20 height 11
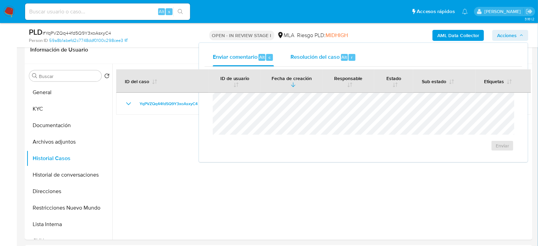
click at [328, 60] on span "Resolución del caso" at bounding box center [315, 57] width 49 height 8
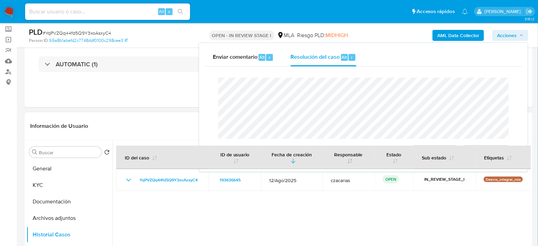
scroll to position [0, 0]
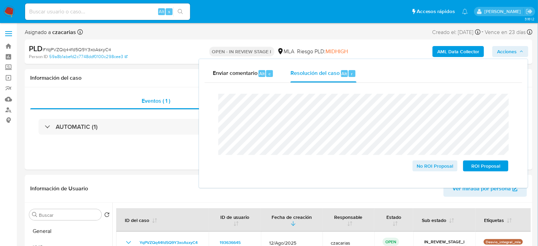
click at [73, 49] on span "# YqPVZQq44fd5Q9Y3xoAsxyC4" at bounding box center [77, 49] width 68 height 7
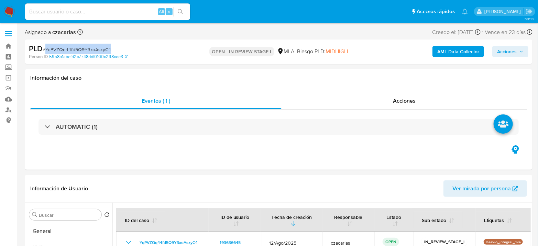
copy span "YqPVZQq44fd5Q9Y3xoAsxyC4"
click at [510, 57] on span "Acciones" at bounding box center [507, 51] width 20 height 11
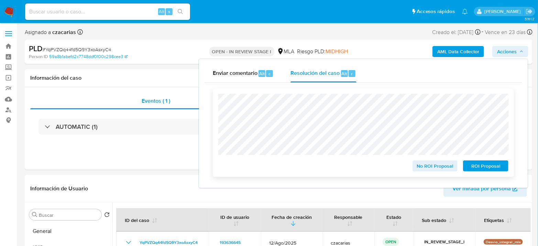
click at [424, 165] on span "No ROI Proposal" at bounding box center [436, 166] width 36 height 10
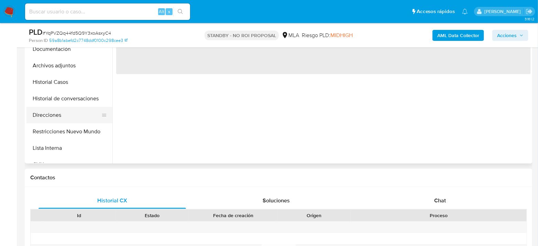
select select "10"
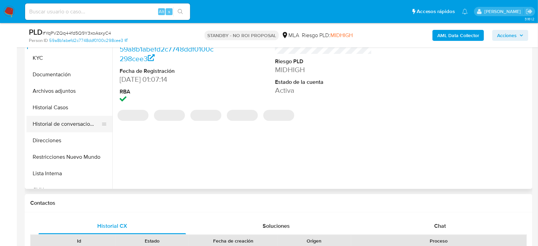
scroll to position [153, 0]
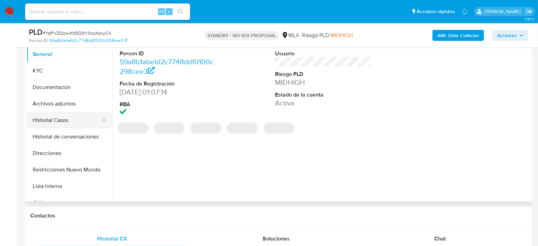
click at [54, 117] on button "Historial Casos" at bounding box center [66, 120] width 80 height 17
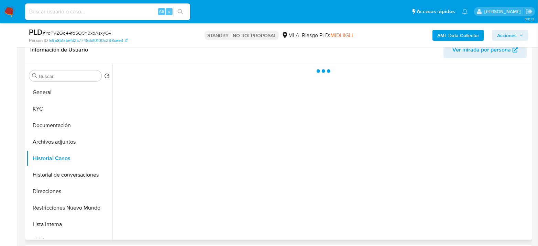
scroll to position [76, 0]
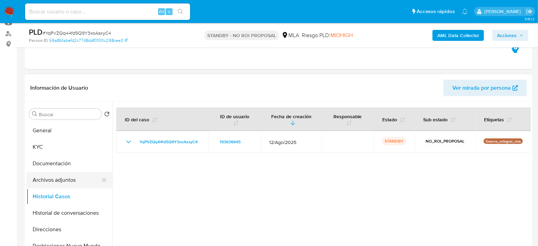
click at [46, 176] on button "Archivos adjuntos" at bounding box center [66, 180] width 80 height 17
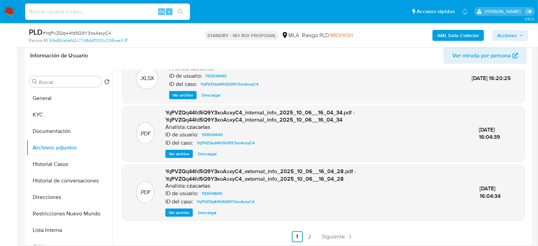
scroll to position [153, 0]
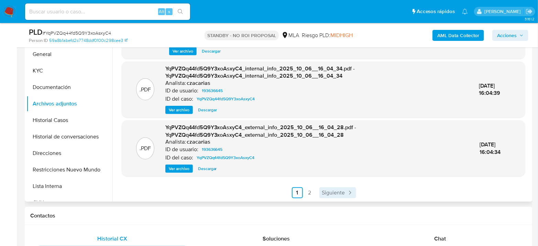
click at [340, 188] on link "Siguiente" at bounding box center [337, 192] width 37 height 11
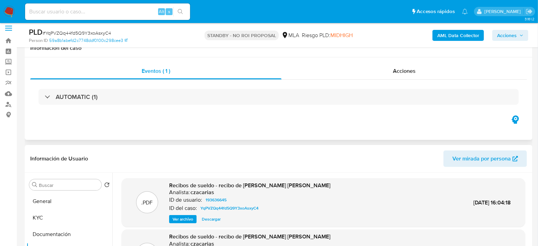
scroll to position [0, 0]
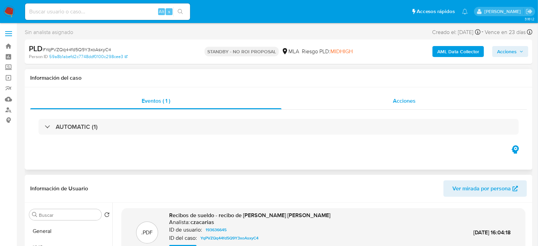
click at [414, 103] on span "Acciones" at bounding box center [404, 101] width 23 height 8
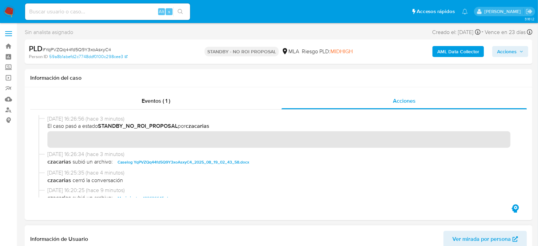
click at [144, 18] on div "Alt s" at bounding box center [107, 11] width 165 height 17
click at [149, 12] on input at bounding box center [107, 11] width 165 height 9
paste input "55CqvSML6KUIl96l7gmpSWaO"
type input "55CqvSML6KUIl96l7gmpSWaO"
click at [182, 11] on icon "search-icon" at bounding box center [180, 11] width 5 height 5
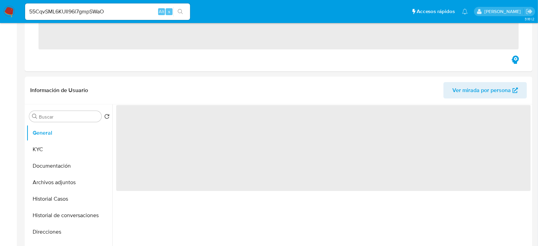
scroll to position [229, 0]
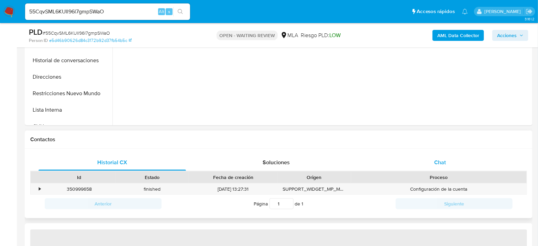
select select "10"
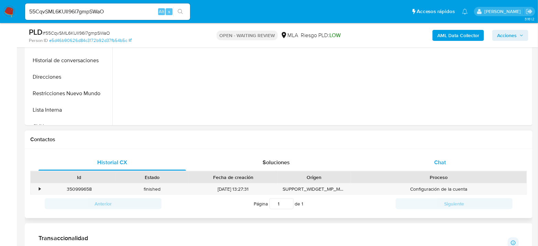
click at [425, 160] on div "Chat" at bounding box center [441, 162] width 148 height 17
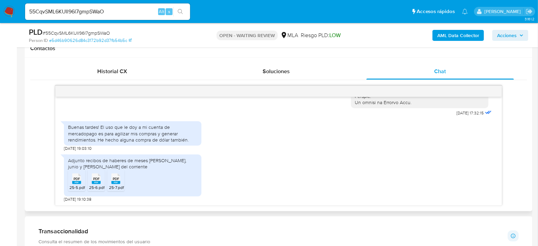
scroll to position [344, 0]
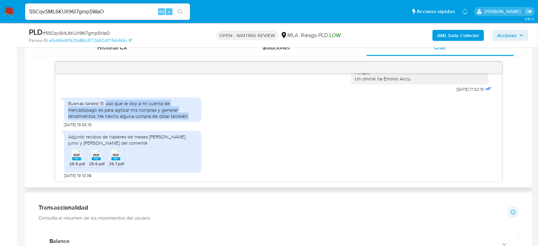
drag, startPoint x: 105, startPoint y: 102, endPoint x: 197, endPoint y: 122, distance: 94.2
click at [197, 122] on div "Buenas tardes! El uso que le doy a mi cuenta de mercadopago es para agilizar mi…" at bounding box center [133, 110] width 138 height 33
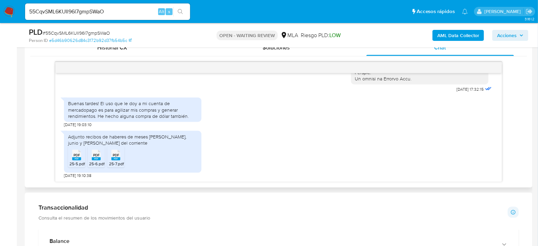
click at [71, 154] on div "PDF PDF" at bounding box center [76, 154] width 14 height 13
drag, startPoint x: 99, startPoint y: 158, endPoint x: 114, endPoint y: 158, distance: 15.1
click at [99, 158] on rect at bounding box center [96, 159] width 9 height 3
click at [117, 156] on span "PDF" at bounding box center [116, 155] width 7 height 4
click at [97, 38] on link "e5d46b90626d84c3172b92d37fb54b5c" at bounding box center [90, 40] width 83 height 6
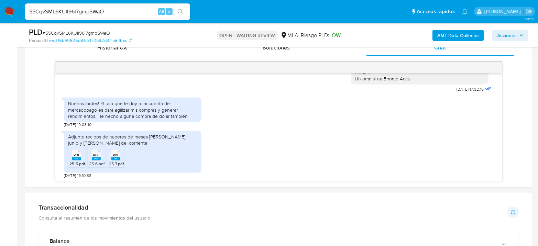
click at [67, 34] on span "# 55CqvSML6KUIl96l7gmpSWaO" at bounding box center [76, 33] width 67 height 7
copy span "55CqvSML6KUIl96l7gmpSWaO"
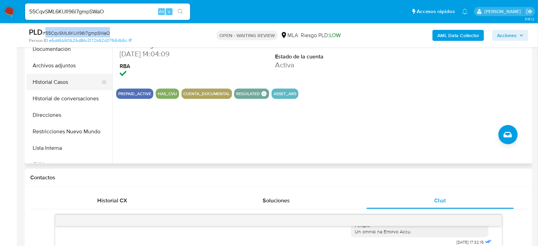
click at [66, 80] on button "Historial Casos" at bounding box center [66, 82] width 80 height 17
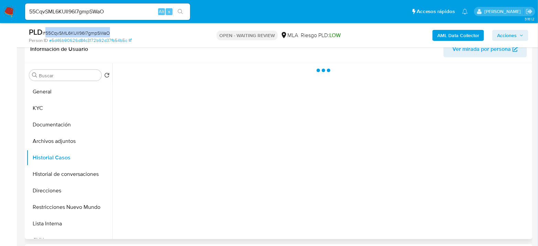
scroll to position [115, 0]
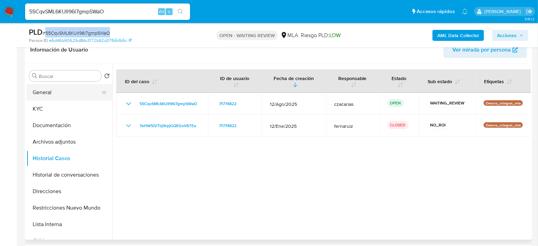
click at [64, 84] on button "General" at bounding box center [66, 92] width 80 height 17
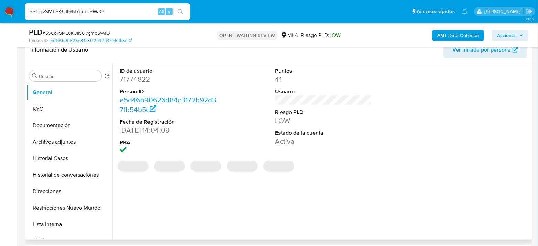
click at [132, 84] on dd "71774822" at bounding box center [168, 80] width 97 height 10
click at [133, 80] on dd "71774822" at bounding box center [168, 80] width 97 height 10
copy dd "71774822"
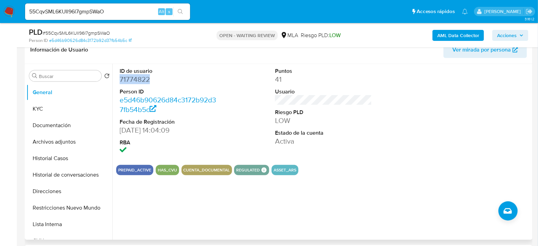
click at [145, 75] on dd "71774822" at bounding box center [168, 80] width 97 height 10
click at [131, 79] on dd "71774822" at bounding box center [168, 80] width 97 height 10
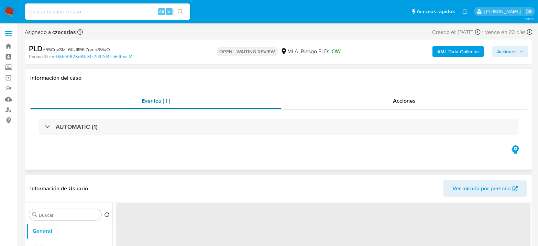
select select "10"
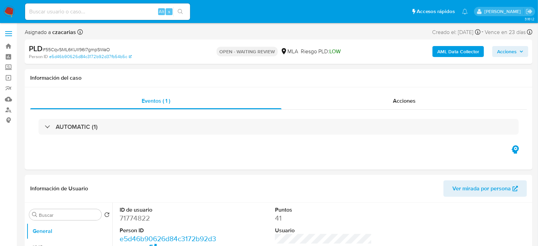
click at [85, 50] on span "# 55CqvSML6KUIl96l7gmpSWaO" at bounding box center [76, 49] width 67 height 7
click at [86, 52] on span "# 55CqvSML6KUIl96l7gmpSWaO" at bounding box center [76, 49] width 67 height 7
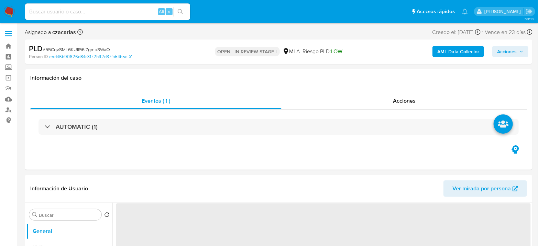
select select "10"
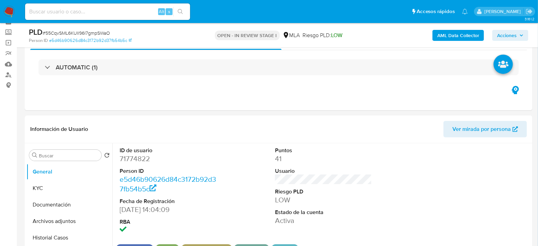
scroll to position [76, 0]
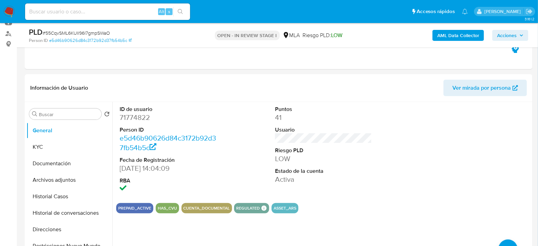
click at [467, 35] on b "AML Data Collector" at bounding box center [458, 35] width 42 height 11
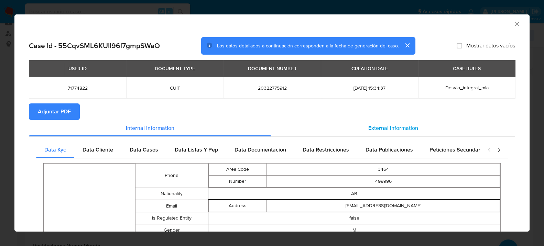
click at [368, 128] on span "External information" at bounding box center [393, 128] width 50 height 8
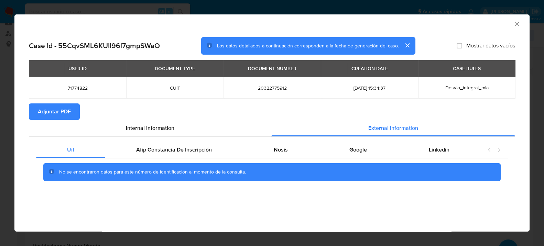
click at [62, 117] on span "Adjuntar PDF" at bounding box center [54, 111] width 33 height 15
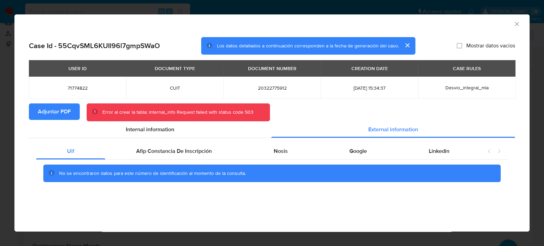
click at [518, 24] on icon "Cerrar ventana" at bounding box center [516, 24] width 7 height 7
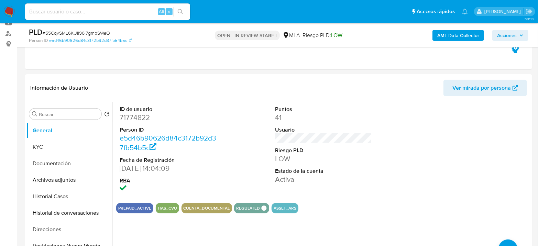
click at [461, 35] on b "AML Data Collector" at bounding box center [458, 35] width 42 height 11
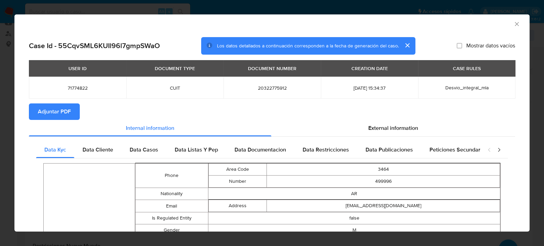
click at [56, 111] on span "Adjuntar PDF" at bounding box center [54, 111] width 33 height 15
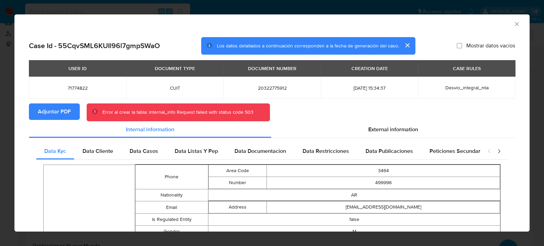
click at [513, 22] on icon "Cerrar ventana" at bounding box center [516, 24] width 7 height 7
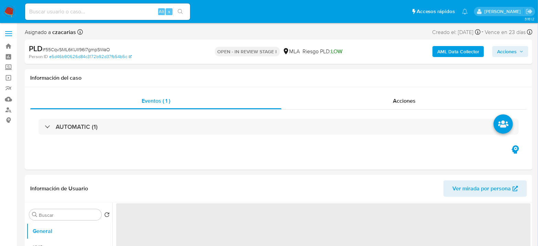
select select "10"
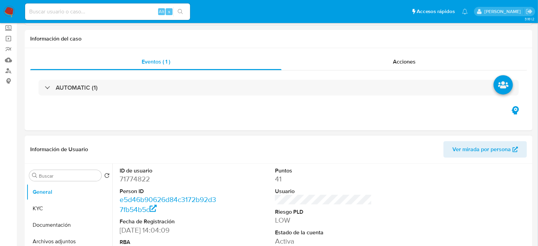
scroll to position [76, 0]
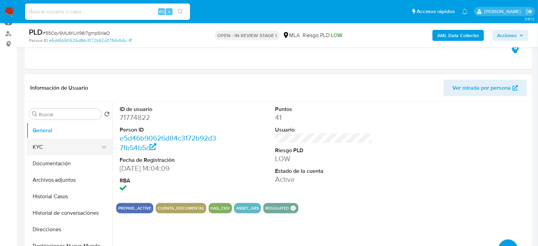
click at [60, 146] on button "KYC" at bounding box center [66, 147] width 80 height 17
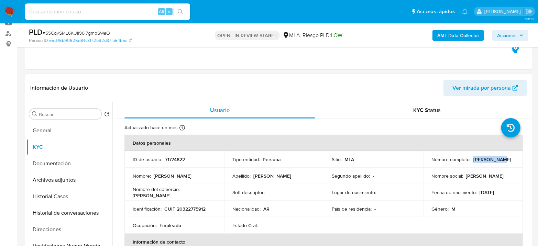
drag, startPoint x: 472, startPoint y: 158, endPoint x: 496, endPoint y: 160, distance: 24.5
click at [496, 160] on div "Nombre completo : [PERSON_NAME]" at bounding box center [473, 159] width 83 height 6
copy p "[PERSON_NAME]"
click at [45, 181] on button "Archivos adjuntos" at bounding box center [66, 180] width 80 height 17
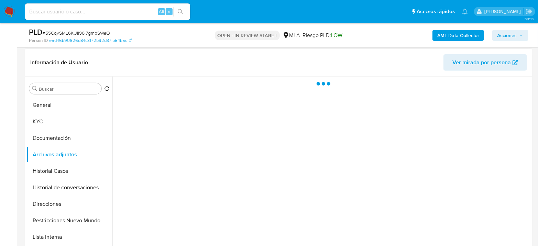
scroll to position [115, 0]
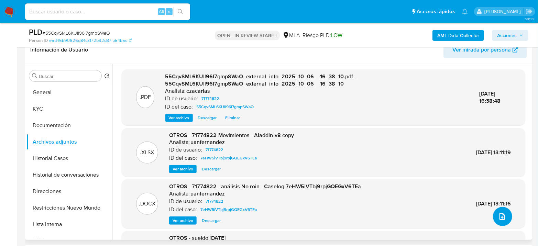
click at [498, 213] on span "upload-file" at bounding box center [502, 217] width 8 height 8
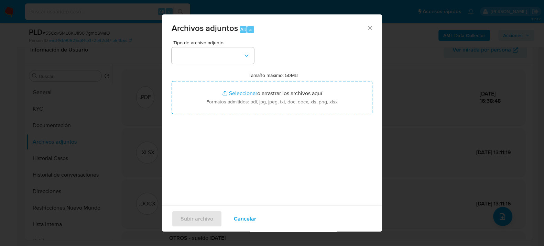
click at [240, 221] on span "Cancelar" at bounding box center [245, 218] width 22 height 15
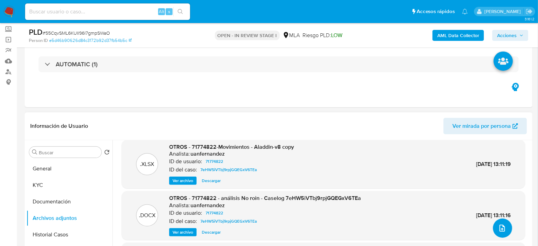
scroll to position [65, 0]
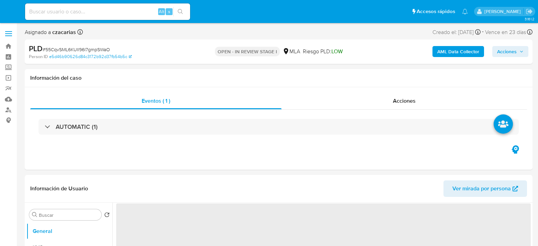
select select "10"
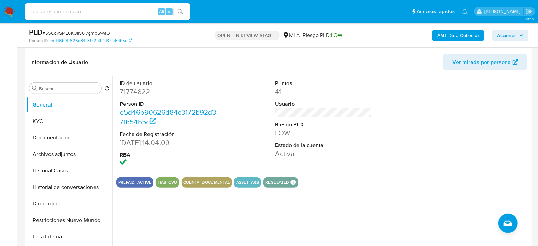
scroll to position [153, 0]
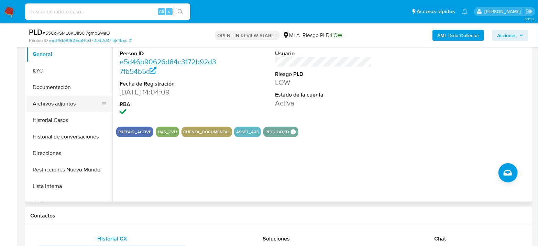
click at [56, 107] on button "Archivos adjuntos" at bounding box center [66, 104] width 80 height 17
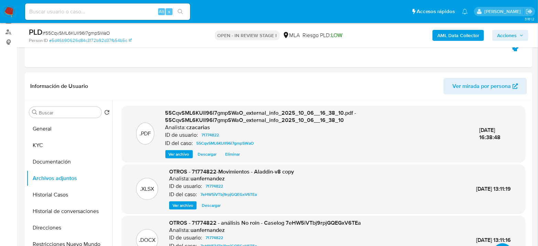
scroll to position [76, 0]
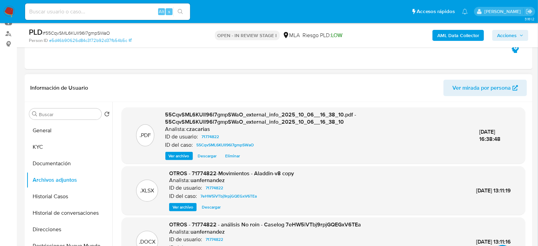
click at [186, 157] on span "Ver archivo" at bounding box center [179, 156] width 21 height 7
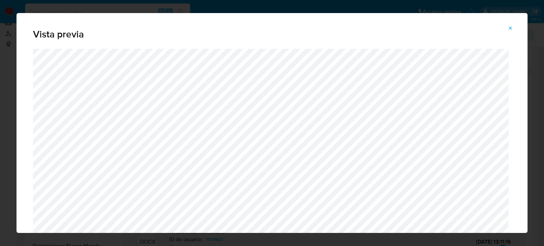
click at [511, 26] on icon "Attachment preview" at bounding box center [511, 28] width 6 height 6
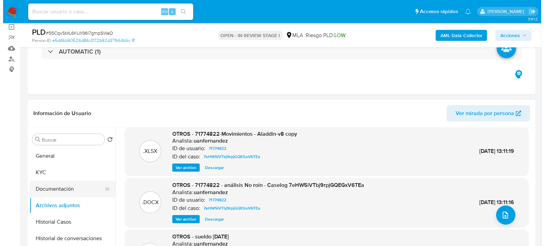
scroll to position [38, 0]
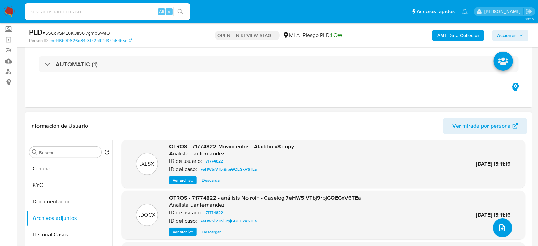
click at [495, 225] on button "upload-file" at bounding box center [502, 227] width 19 height 19
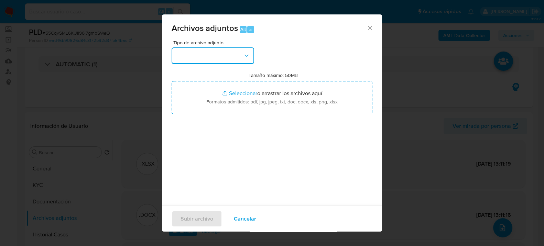
click at [229, 52] on button "button" at bounding box center [213, 55] width 83 height 17
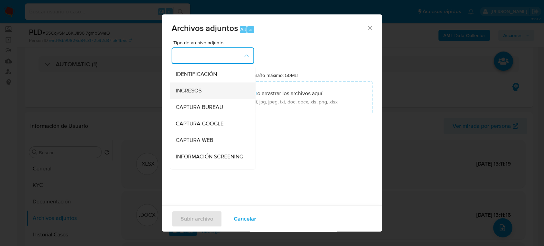
click at [188, 88] on span "INGRESOS" at bounding box center [189, 90] width 26 height 7
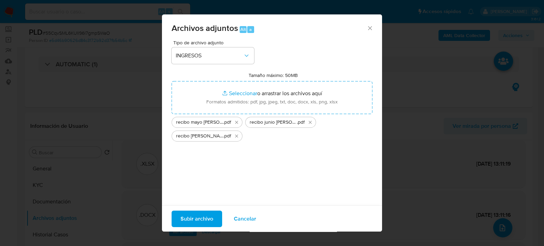
click at [184, 225] on span "Subir archivo" at bounding box center [197, 218] width 33 height 15
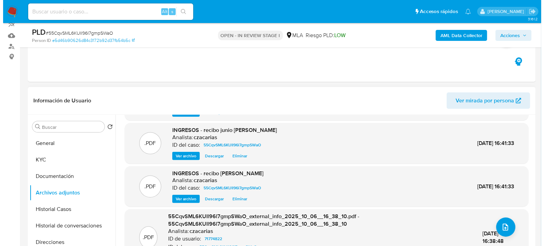
scroll to position [76, 0]
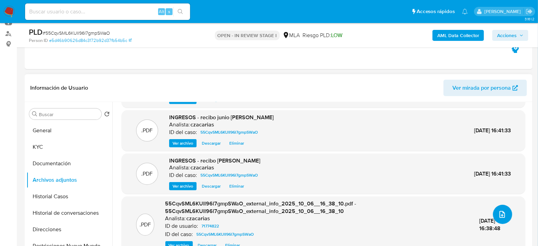
click at [499, 213] on icon "upload-file" at bounding box center [502, 214] width 8 height 8
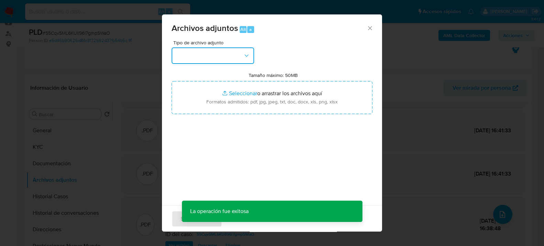
click at [209, 55] on button "button" at bounding box center [213, 55] width 83 height 17
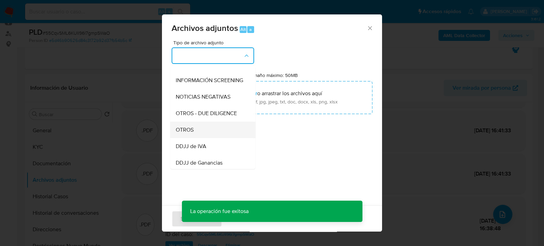
click at [194, 134] on div "OTROS" at bounding box center [211, 129] width 70 height 17
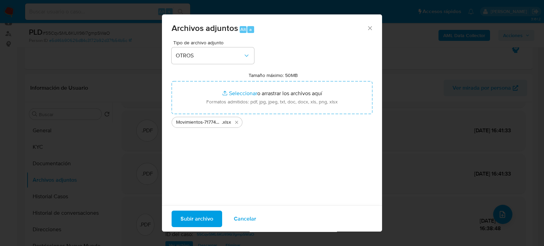
click at [184, 218] on span "Subir archivo" at bounding box center [197, 218] width 33 height 15
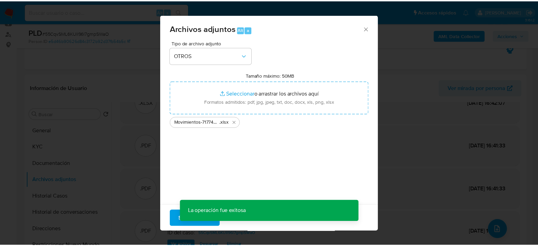
scroll to position [25, 0]
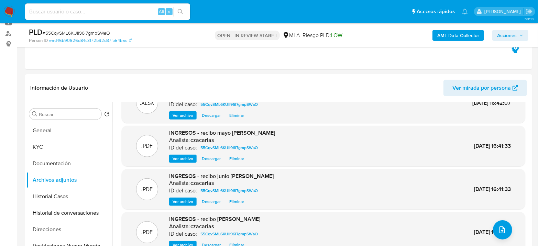
click at [443, 36] on b "AML Data Collector" at bounding box center [458, 35] width 42 height 11
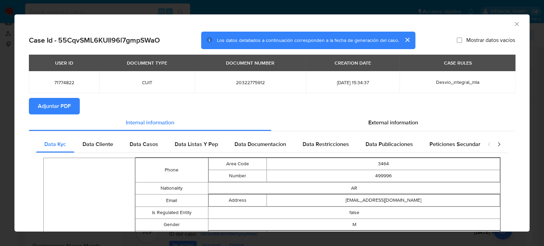
click at [55, 105] on span "Adjuntar PDF" at bounding box center [54, 106] width 33 height 15
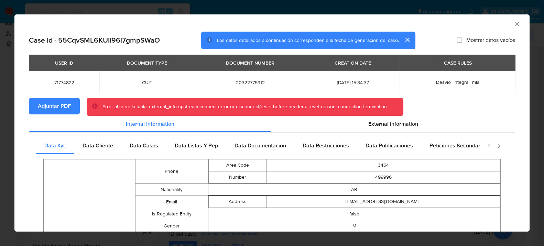
click at [515, 27] on div "AML Data Collector" at bounding box center [271, 22] width 515 height 17
click at [513, 22] on icon "Cerrar ventana" at bounding box center [516, 24] width 7 height 7
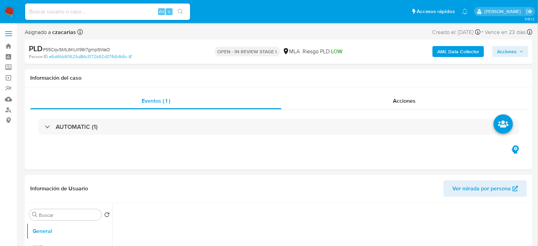
select select "10"
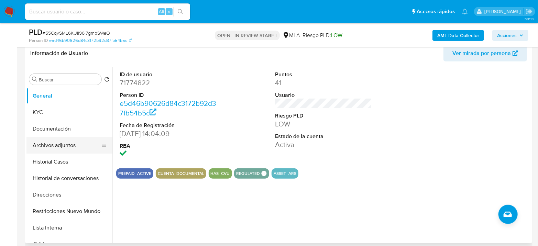
scroll to position [115, 0]
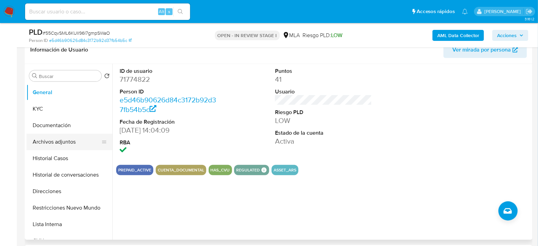
drag, startPoint x: 68, startPoint y: 129, endPoint x: 67, endPoint y: 134, distance: 5.3
click at [68, 129] on button "Documentación" at bounding box center [69, 125] width 86 height 17
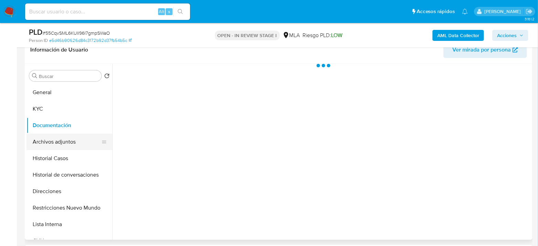
click at [67, 136] on button "Archivos adjuntos" at bounding box center [66, 142] width 80 height 17
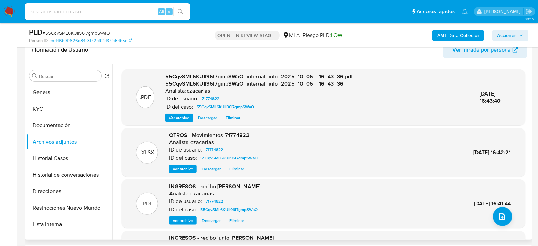
scroll to position [65, 0]
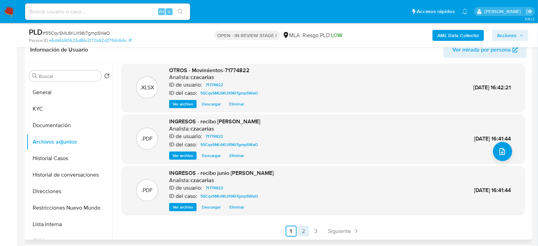
click at [302, 229] on link "2" at bounding box center [303, 231] width 11 height 11
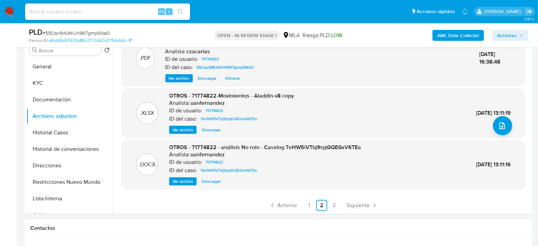
scroll to position [153, 0]
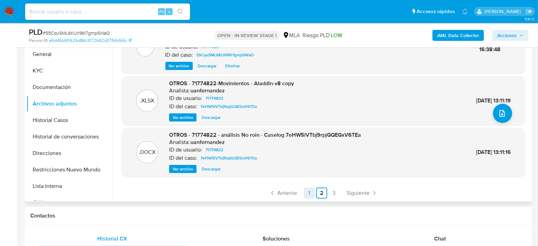
click at [307, 193] on link "1" at bounding box center [309, 193] width 11 height 11
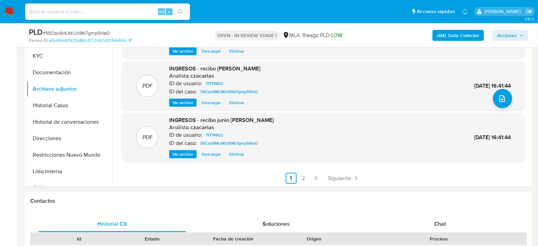
scroll to position [305, 0]
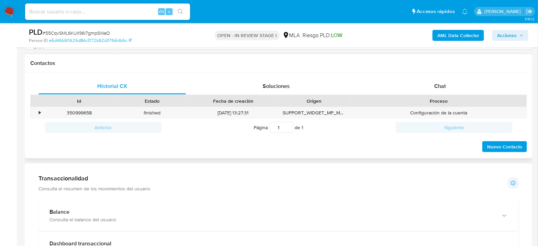
click at [452, 77] on div "Historial CX Soluciones Chat Id Estado Fecha de creación Origen Proceso • 35099…" at bounding box center [279, 116] width 508 height 86
click at [449, 82] on div "Chat" at bounding box center [441, 86] width 148 height 17
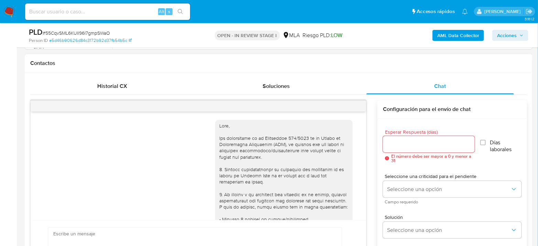
scroll to position [371, 0]
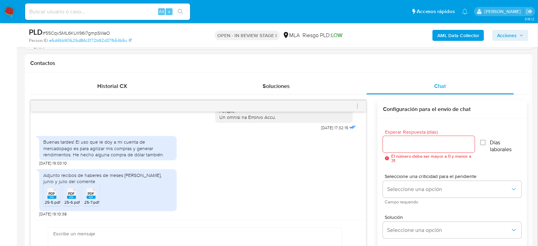
drag, startPoint x: 359, startPoint y: 107, endPoint x: 355, endPoint y: 109, distance: 4.8
click at [357, 108] on icon "menu-action" at bounding box center [358, 106] width 6 height 6
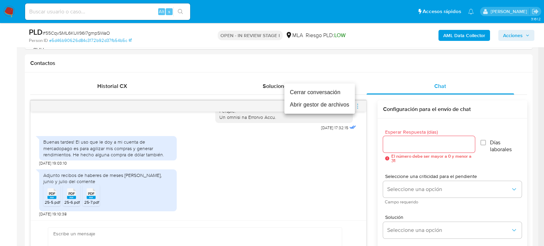
drag, startPoint x: 332, startPoint y: 94, endPoint x: 262, endPoint y: 115, distance: 72.4
click at [331, 93] on li "Cerrar conversación" at bounding box center [319, 92] width 71 height 12
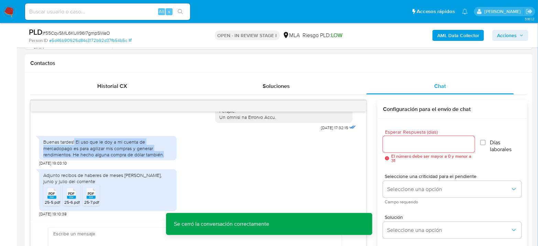
drag, startPoint x: 75, startPoint y: 142, endPoint x: 165, endPoint y: 155, distance: 91.7
click at [165, 155] on div "Buenas tardes! El uso que le doy a mi cuenta de mercadopago es para agilizar mi…" at bounding box center [107, 148] width 129 height 19
copy div "El uso que le doy a mi cuenta de mercadopago es para agilizar mis compras y gen…"
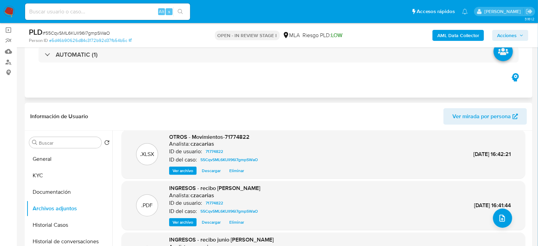
scroll to position [0, 0]
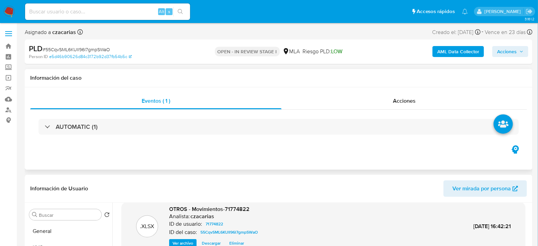
drag, startPoint x: 52, startPoint y: 231, endPoint x: 109, endPoint y: 169, distance: 84.4
click at [52, 231] on button "General" at bounding box center [69, 231] width 86 height 17
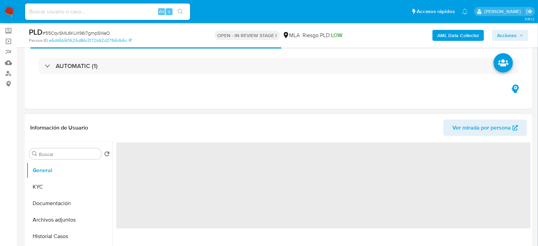
scroll to position [76, 0]
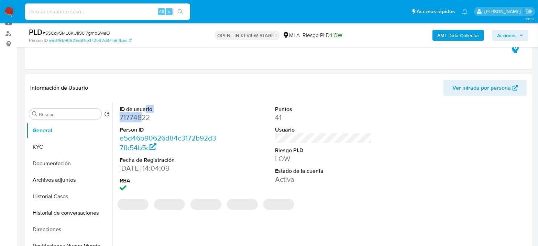
drag, startPoint x: 143, startPoint y: 113, endPoint x: 139, endPoint y: 118, distance: 6.9
click at [142, 114] on dl "ID de usuario 71774822 Person ID e5d46b90626d84c3172b92d37fb54b5c Fecha de Regi…" at bounding box center [168, 150] width 97 height 89
click at [137, 120] on dd "71774822" at bounding box center [168, 118] width 97 height 10
copy dd "71774822"
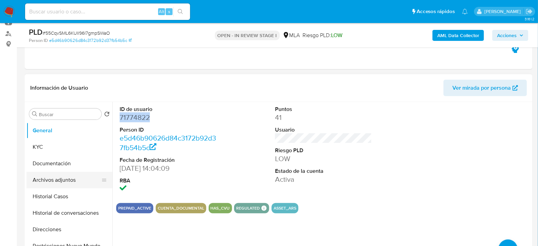
click at [38, 179] on button "Archivos adjuntos" at bounding box center [66, 180] width 80 height 17
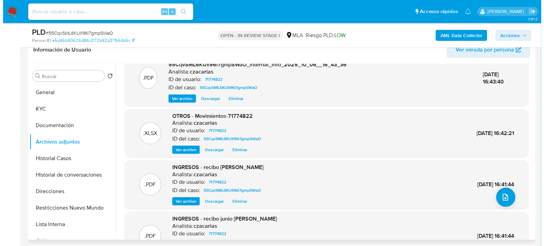
scroll to position [30, 0]
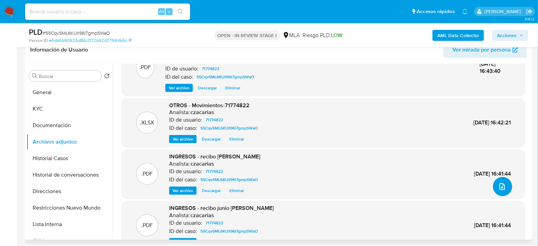
click at [498, 187] on icon "upload-file" at bounding box center [502, 187] width 8 height 8
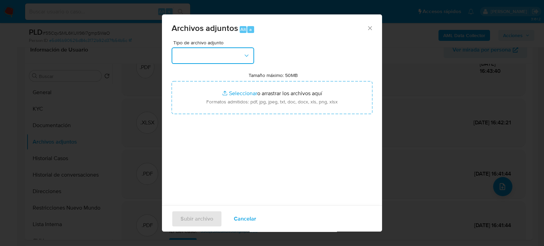
click at [235, 48] on button "button" at bounding box center [213, 55] width 83 height 17
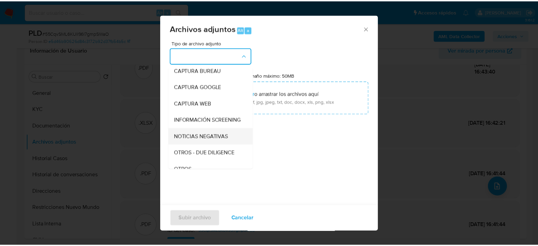
scroll to position [76, 0]
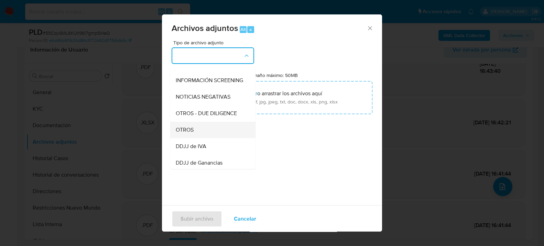
click at [177, 133] on span "OTROS" at bounding box center [185, 129] width 18 height 7
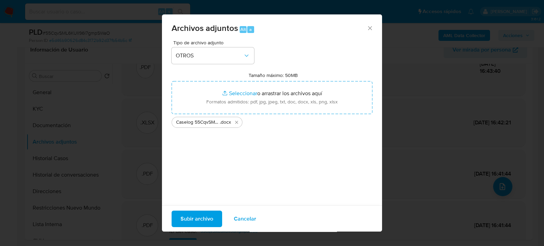
click at [192, 216] on span "Subir archivo" at bounding box center [197, 218] width 33 height 15
click at [196, 219] on span "Subir archivo" at bounding box center [197, 218] width 33 height 15
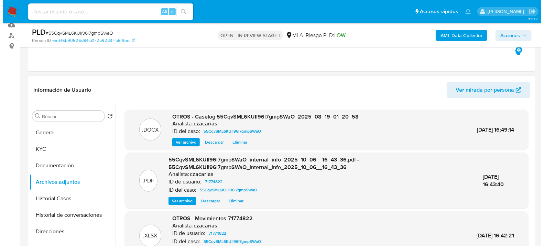
scroll to position [115, 0]
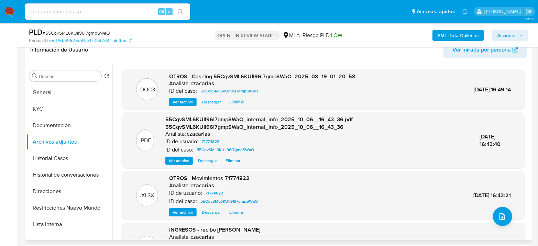
click at [178, 101] on span "Ver archivo" at bounding box center [183, 102] width 21 height 7
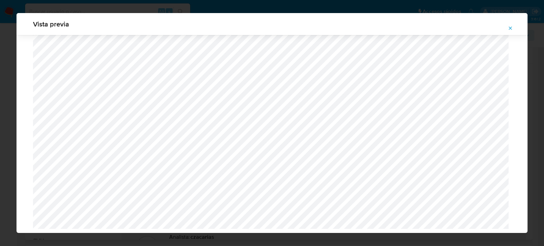
scroll to position [597, 0]
click at [513, 29] on button "Attachment preview" at bounding box center [510, 28] width 15 height 11
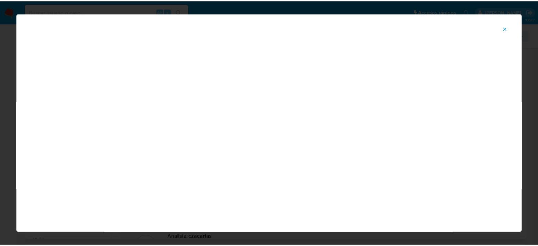
scroll to position [35, 0]
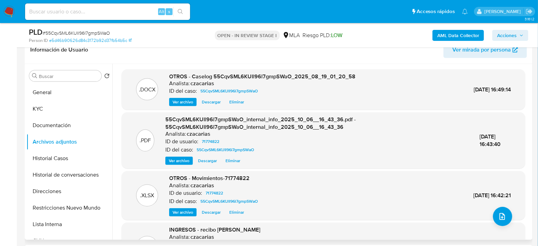
click at [505, 32] on span "Acciones" at bounding box center [507, 35] width 20 height 11
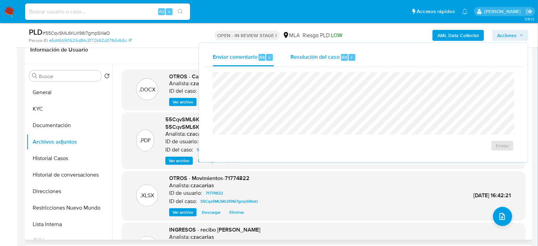
click at [345, 55] on span "Alt" at bounding box center [345, 57] width 6 height 7
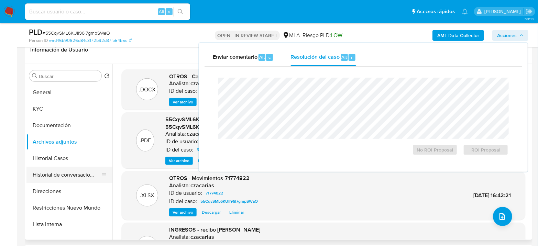
click at [50, 170] on button "Historial de conversaciones" at bounding box center [66, 175] width 80 height 17
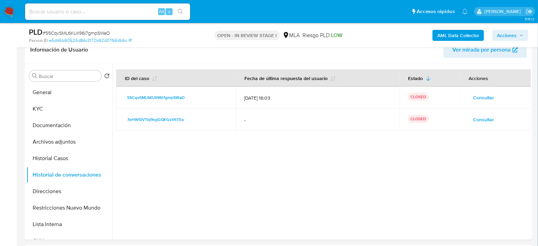
click at [507, 35] on span "Acciones" at bounding box center [507, 35] width 20 height 11
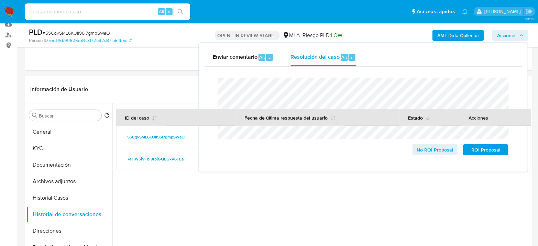
scroll to position [0, 0]
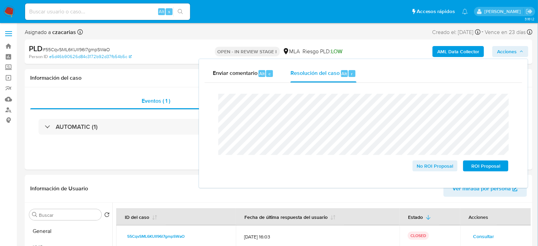
click at [69, 47] on span "# 55CqvSML6KUIl96l7gmpSWaO" at bounding box center [76, 49] width 67 height 7
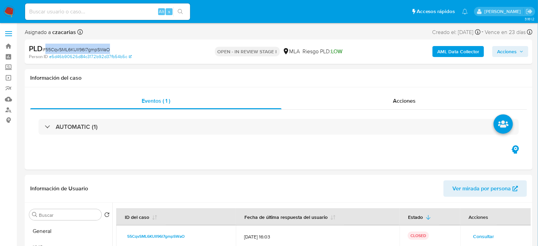
click at [69, 47] on span "# 55CqvSML6KUIl96l7gmpSWaO" at bounding box center [76, 49] width 67 height 7
copy span "55CqvSML6KUIl96l7gmpSWaO"
click at [504, 51] on span "Acciones" at bounding box center [507, 51] width 20 height 11
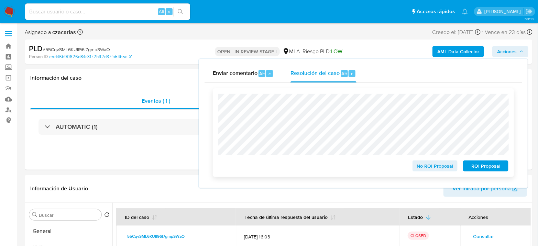
click at [435, 165] on span "No ROI Proposal" at bounding box center [436, 166] width 36 height 10
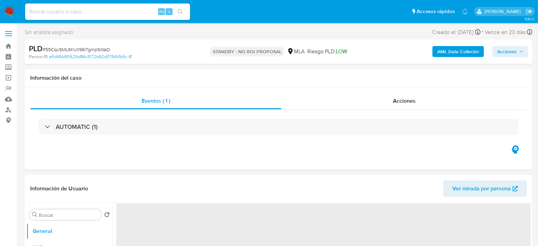
select select "10"
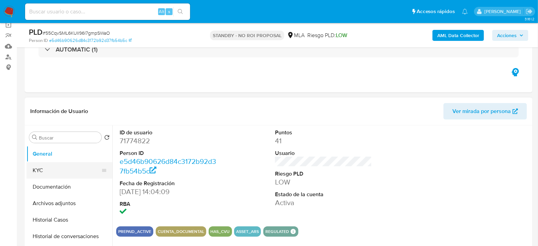
scroll to position [76, 0]
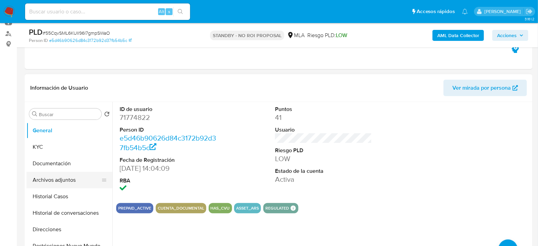
click at [45, 177] on button "Archivos adjuntos" at bounding box center [66, 180] width 80 height 17
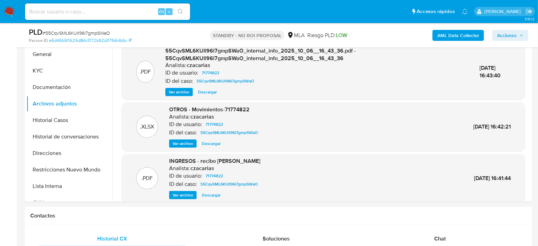
scroll to position [27, 0]
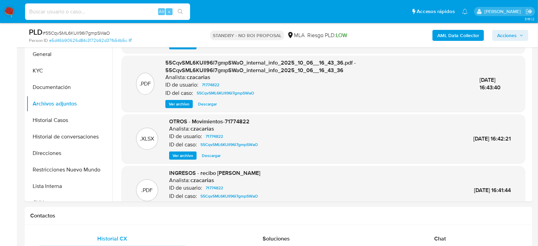
click at [109, 15] on input at bounding box center [107, 11] width 165 height 9
paste input "iRZJIDRE73xtLu3dJzj1vSsR"
type input "iRZJIDRE73xtLu3dJzj1vSsR"
click at [178, 9] on icon "search-icon" at bounding box center [181, 12] width 6 height 6
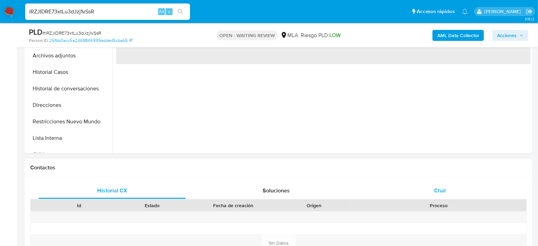
scroll to position [229, 0]
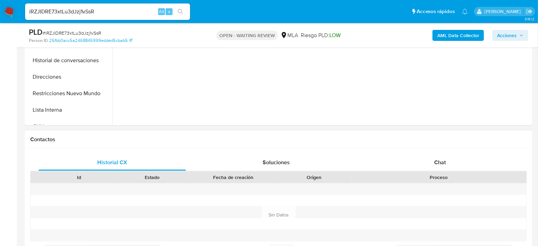
select select "10"
click at [453, 170] on div "Chat" at bounding box center [441, 162] width 148 height 17
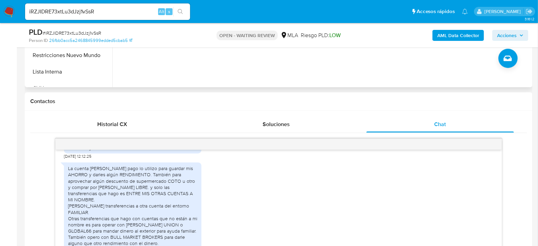
scroll to position [305, 0]
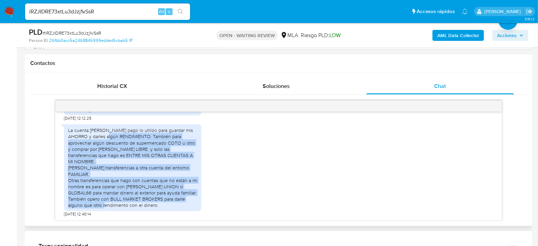
drag, startPoint x: 115, startPoint y: 149, endPoint x: 192, endPoint y: 204, distance: 94.9
click at [192, 204] on div "La cuenta [PERSON_NAME] pago lo utilizo para guardar mis AHORRO y darles algún …" at bounding box center [132, 167] width 129 height 81
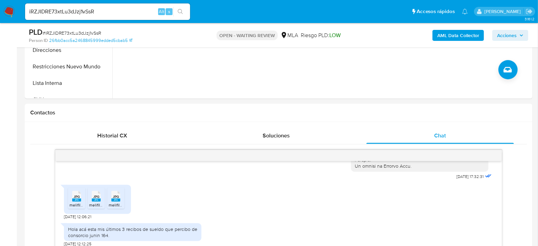
scroll to position [153, 0]
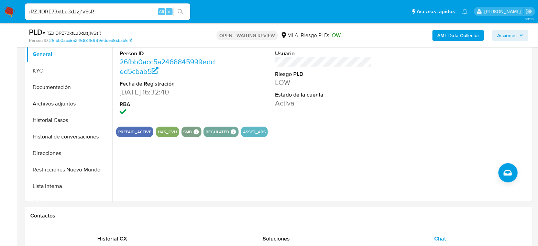
click at [11, 9] on img at bounding box center [9, 12] width 12 height 12
